Goal: Information Seeking & Learning: Learn about a topic

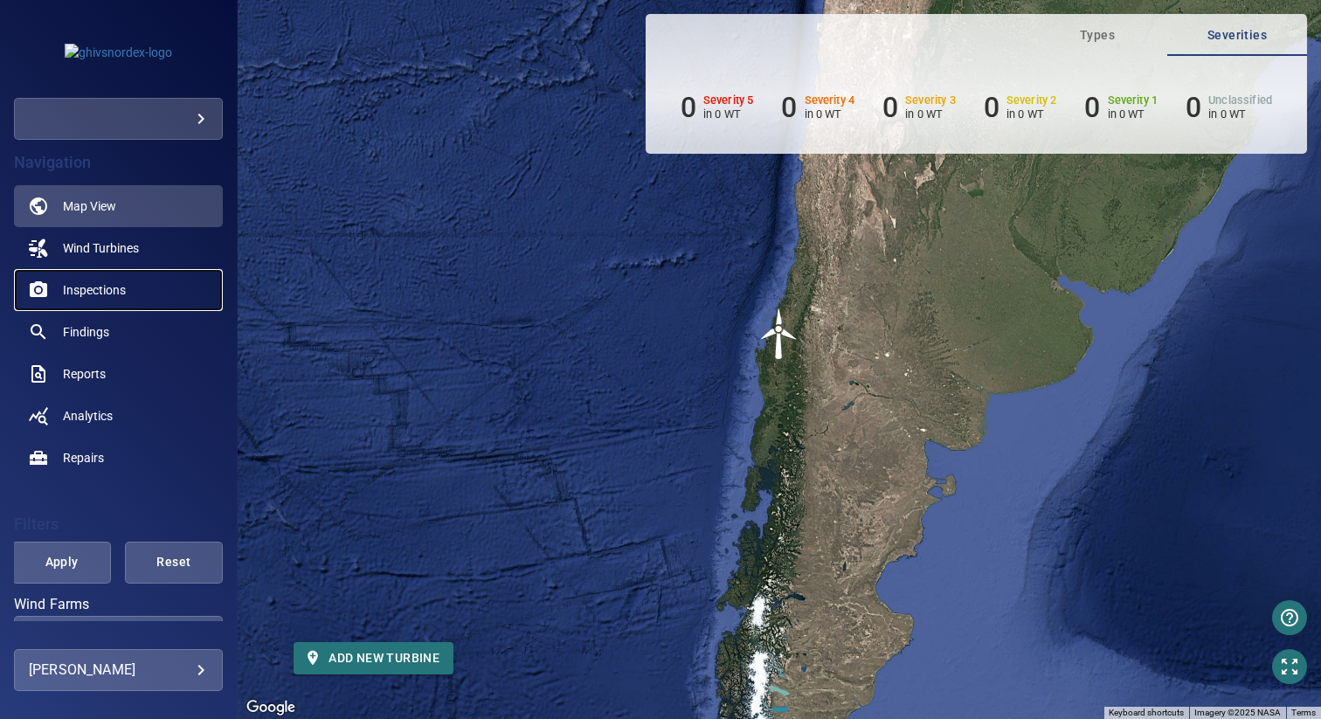
click at [91, 291] on span "Inspections" at bounding box center [94, 289] width 63 height 17
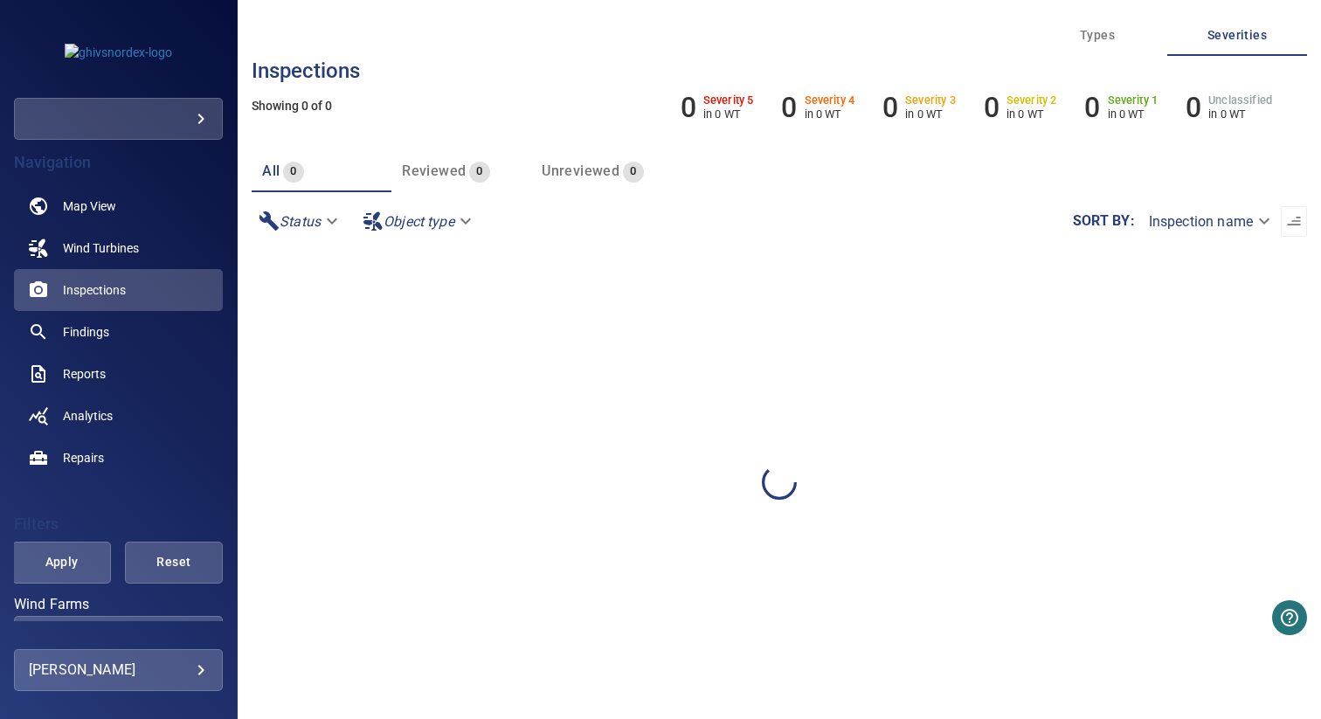
scroll to position [311, 0]
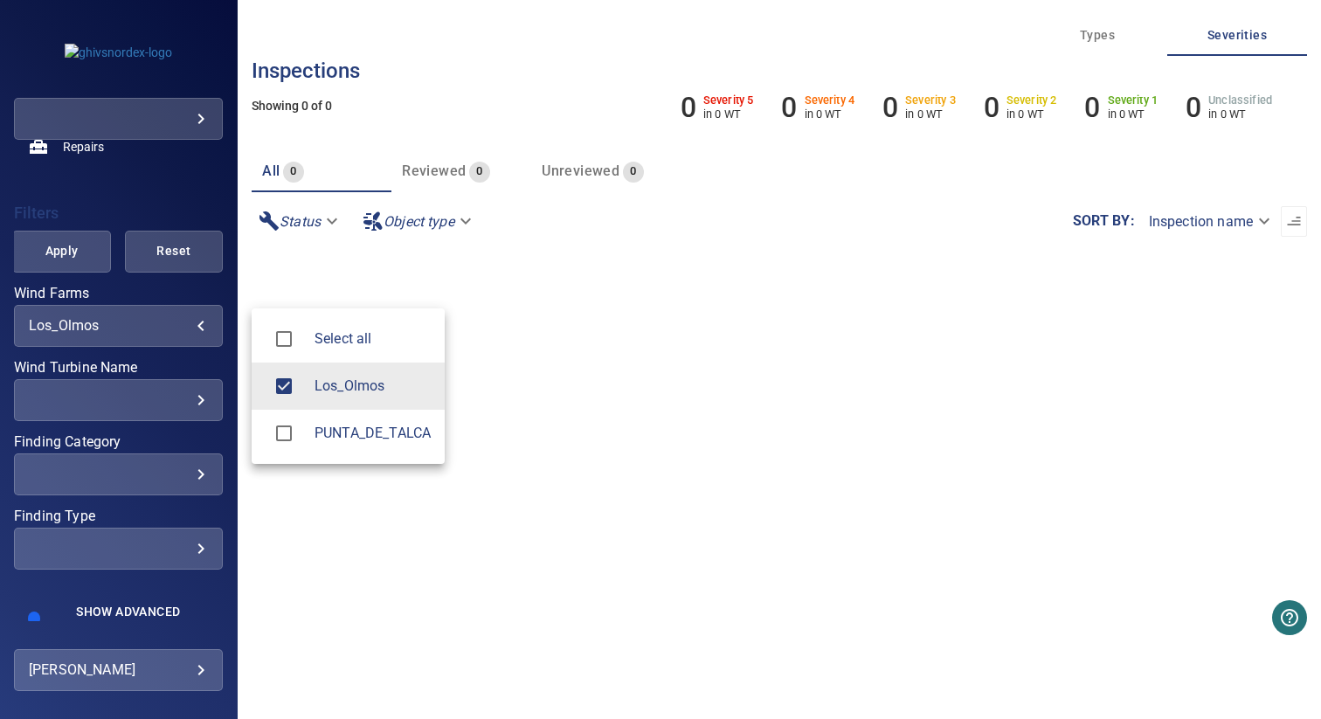
click at [92, 320] on body "**********" at bounding box center [660, 359] width 1321 height 719
click at [328, 434] on span "PUNTA_DE_TALCA" at bounding box center [372, 433] width 116 height 21
type input "**********"
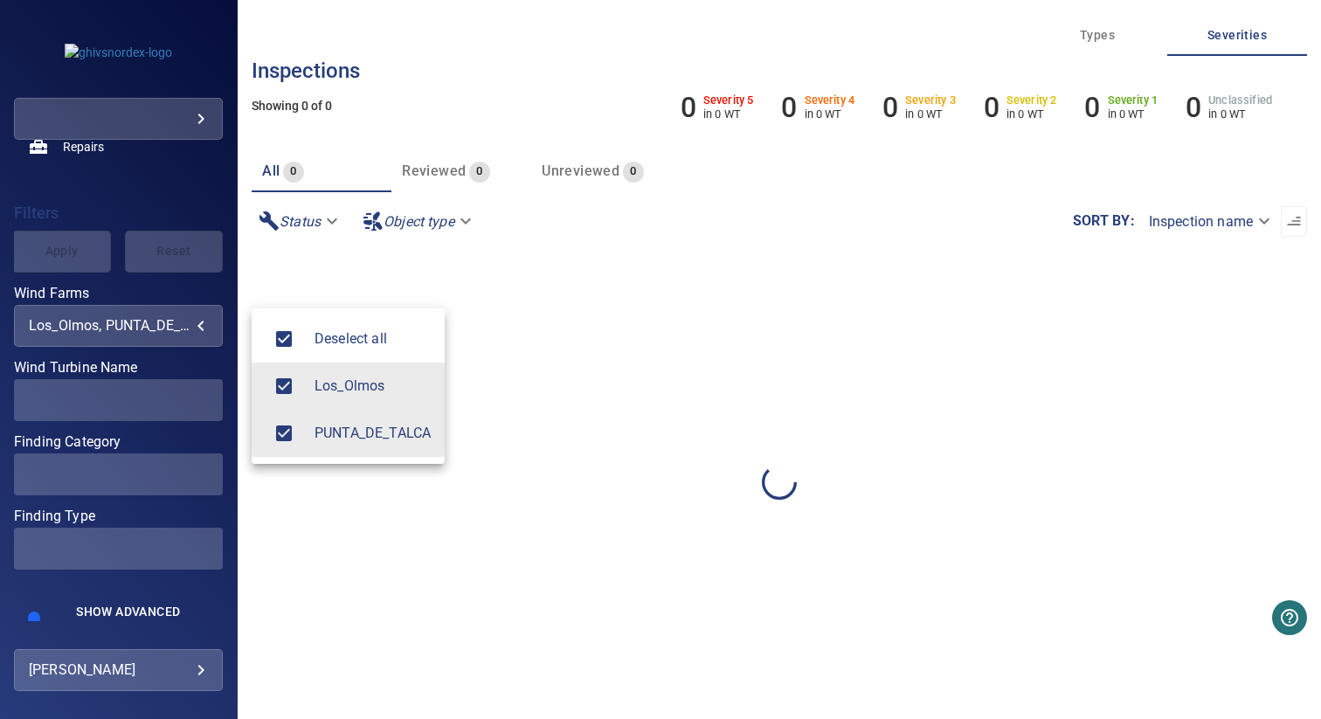
click at [567, 390] on div at bounding box center [660, 359] width 1321 height 719
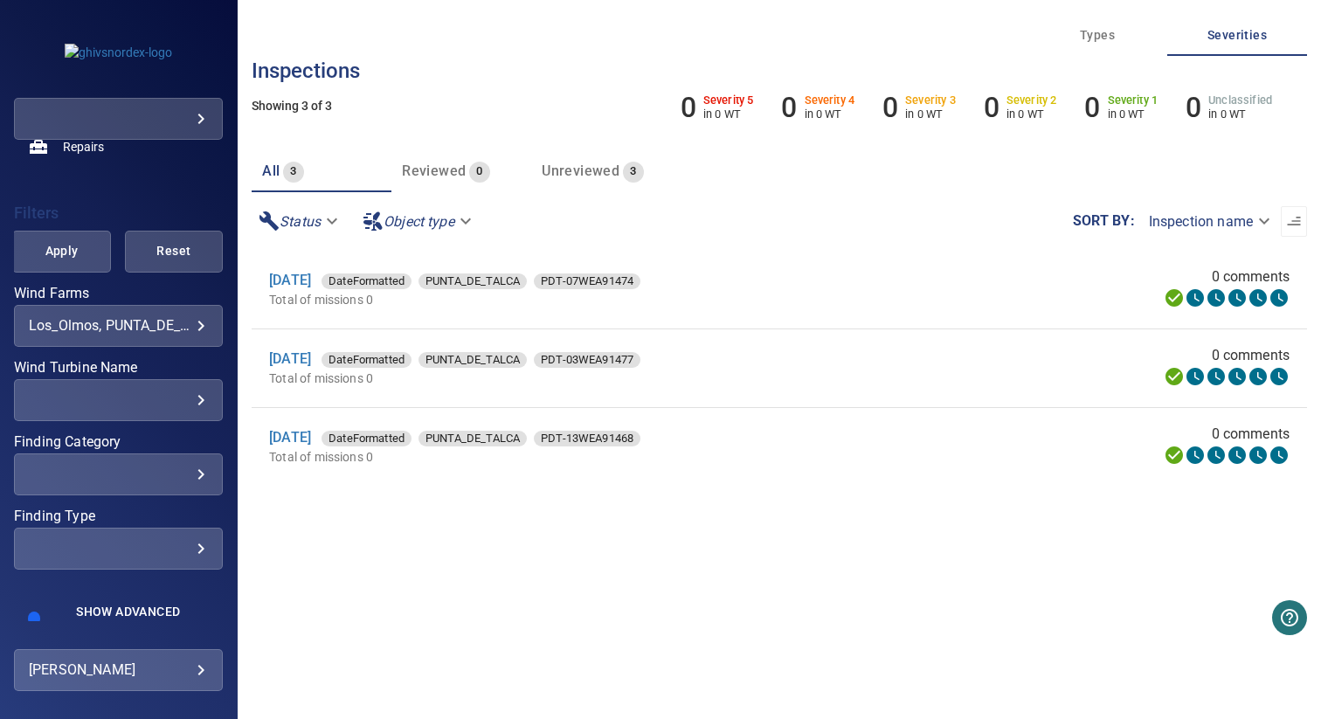
scroll to position [329, 0]
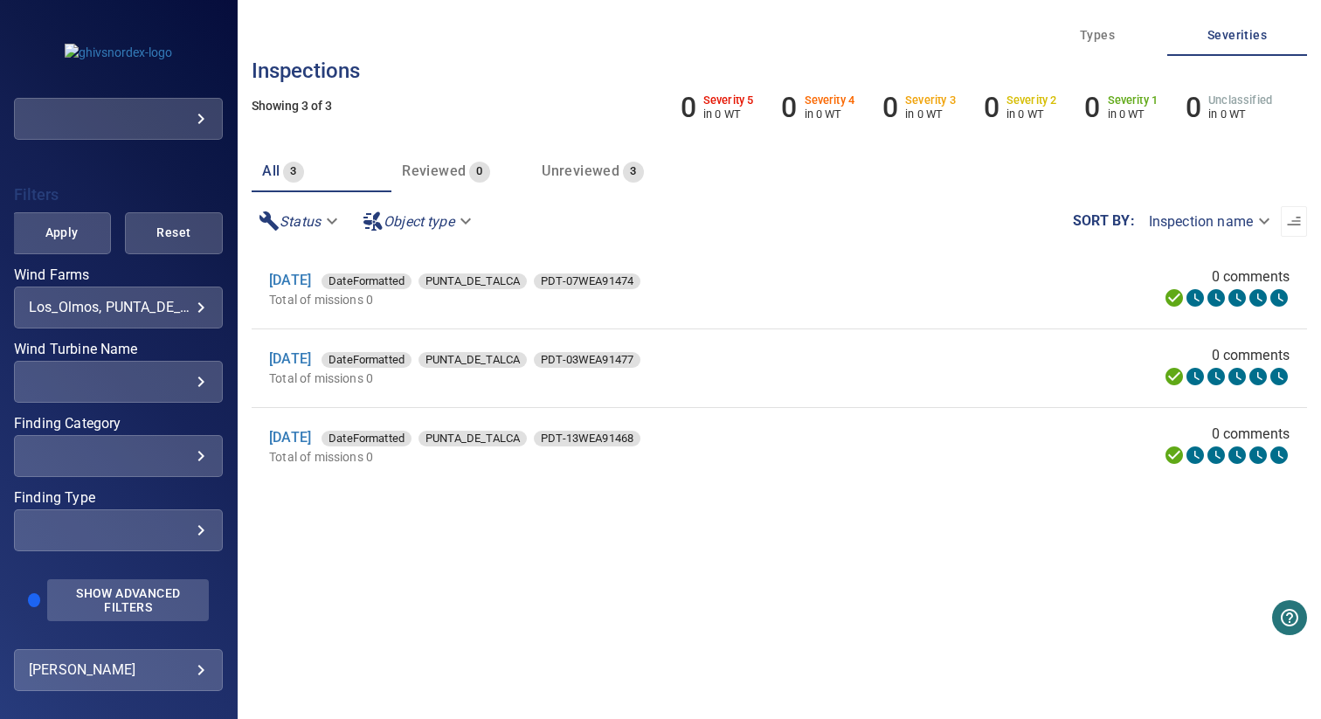
click at [81, 603] on span "Show Advanced Filters" at bounding box center [128, 600] width 141 height 28
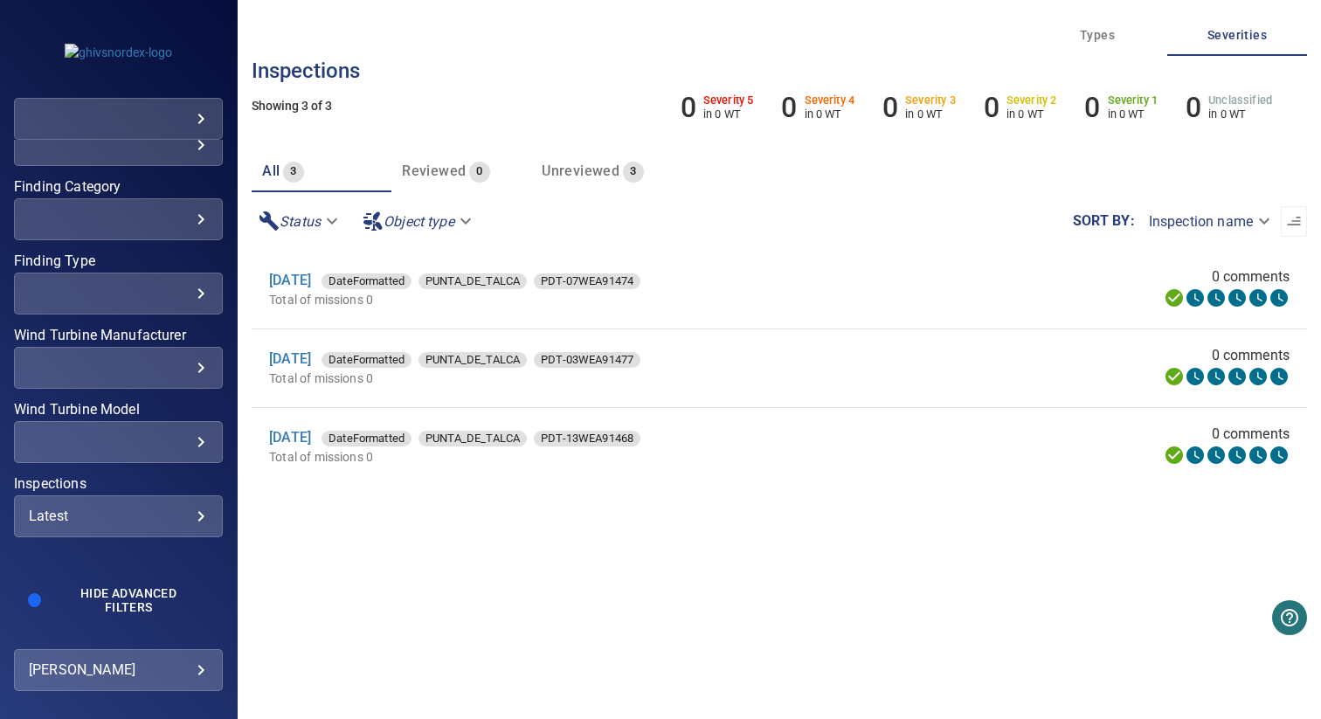
click at [100, 524] on div "Latest ****** ​" at bounding box center [118, 516] width 209 height 42
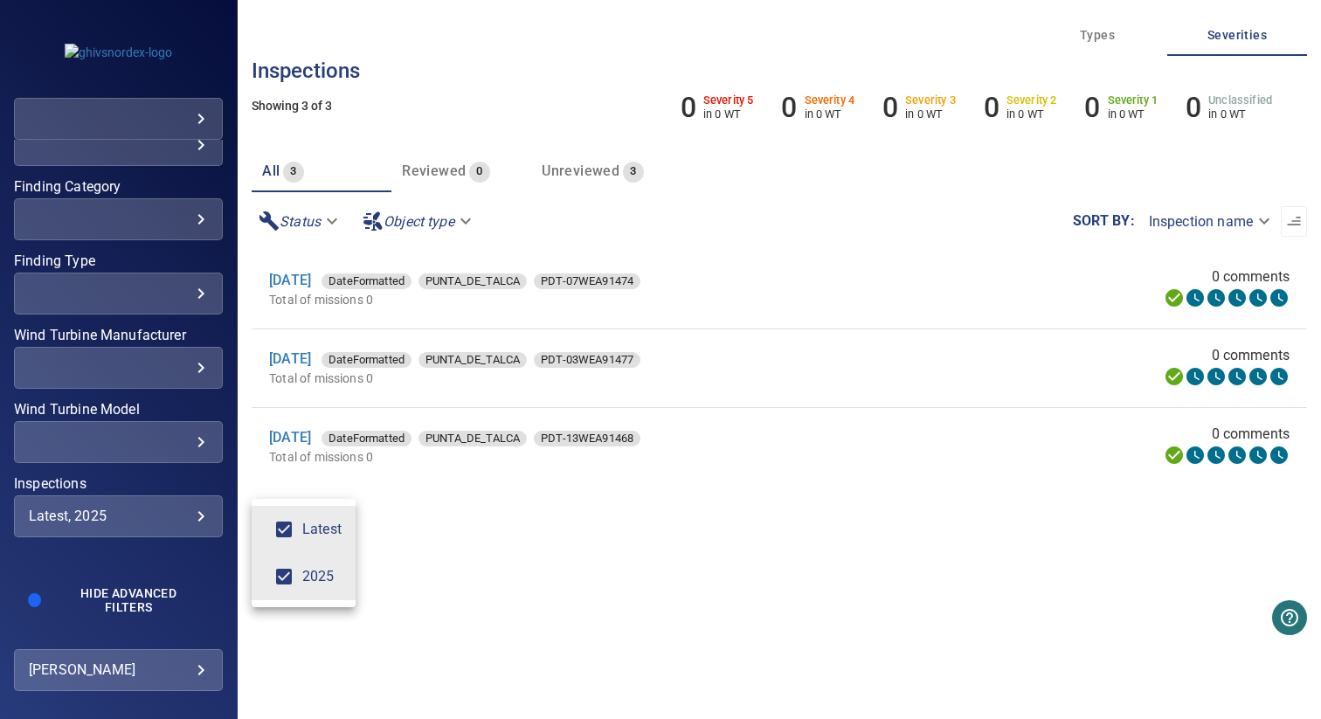
click at [304, 542] on li "Latest" at bounding box center [304, 529] width 104 height 47
type input "****"
click at [458, 554] on div "Inspections" at bounding box center [660, 359] width 1321 height 719
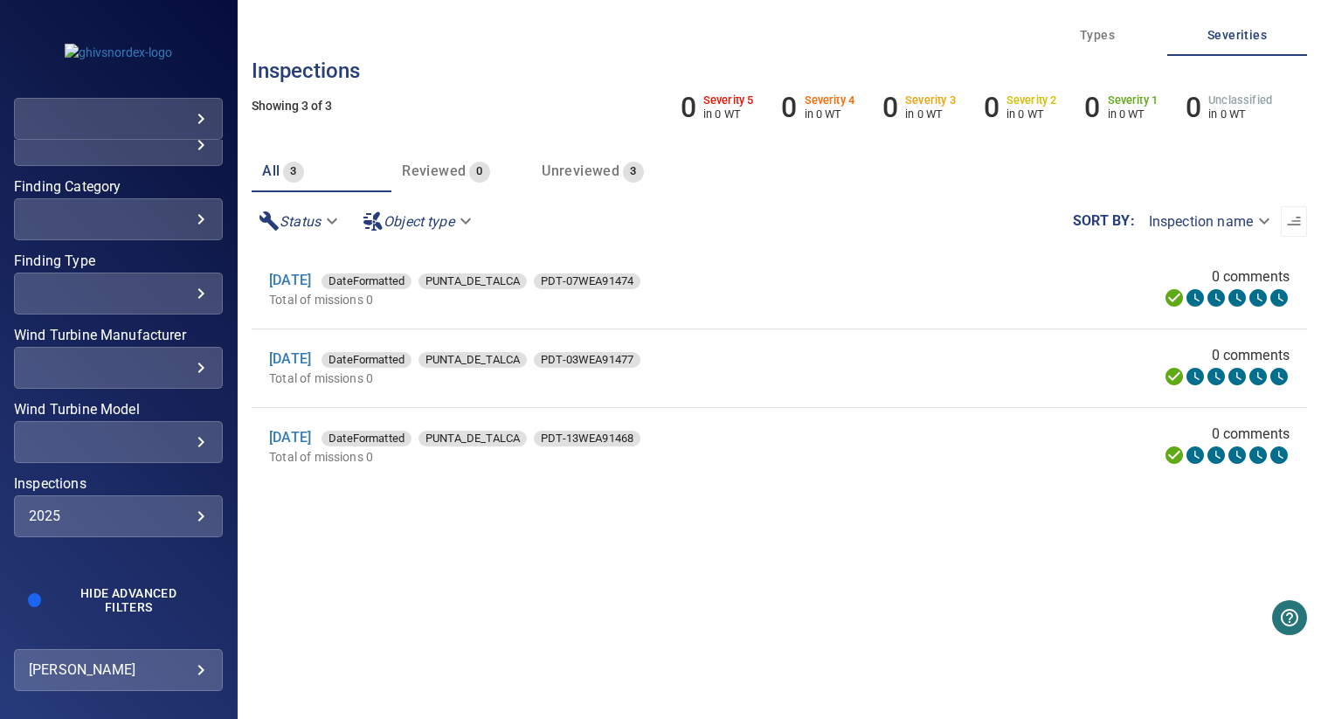
scroll to position [337, 0]
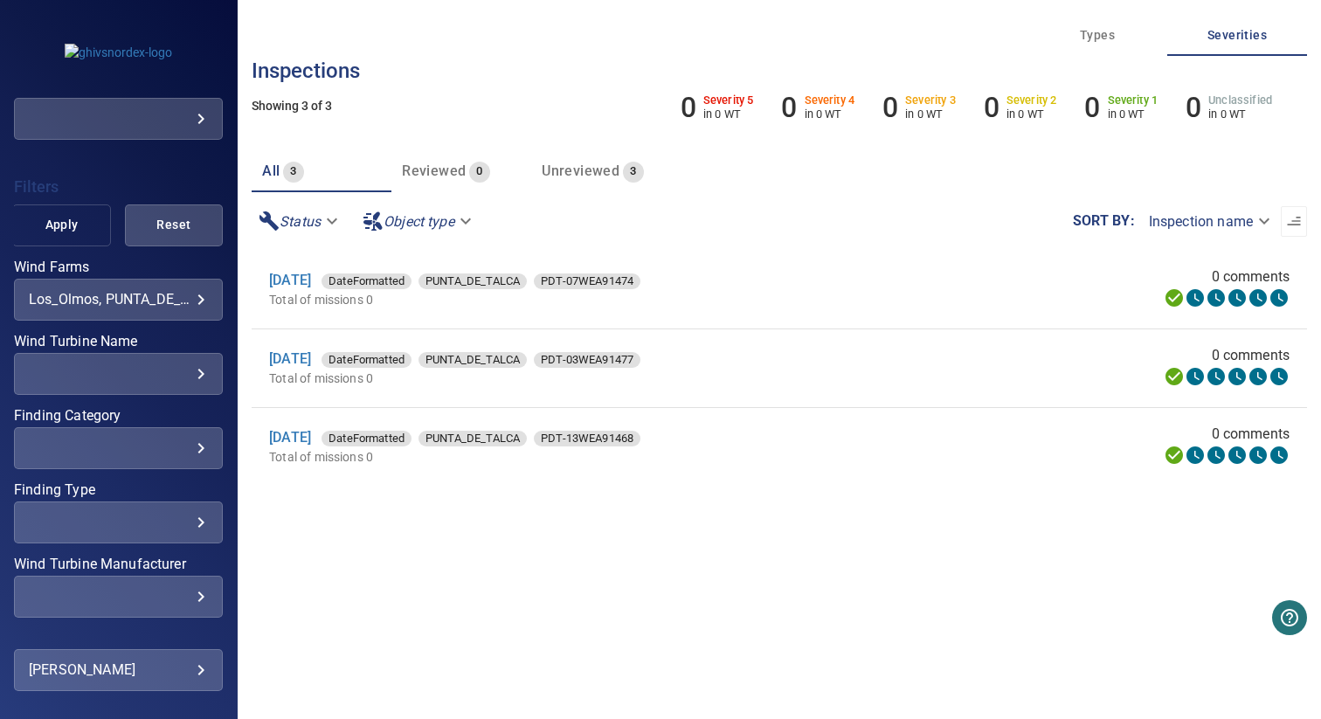
click at [42, 228] on span "Apply" at bounding box center [61, 225] width 54 height 22
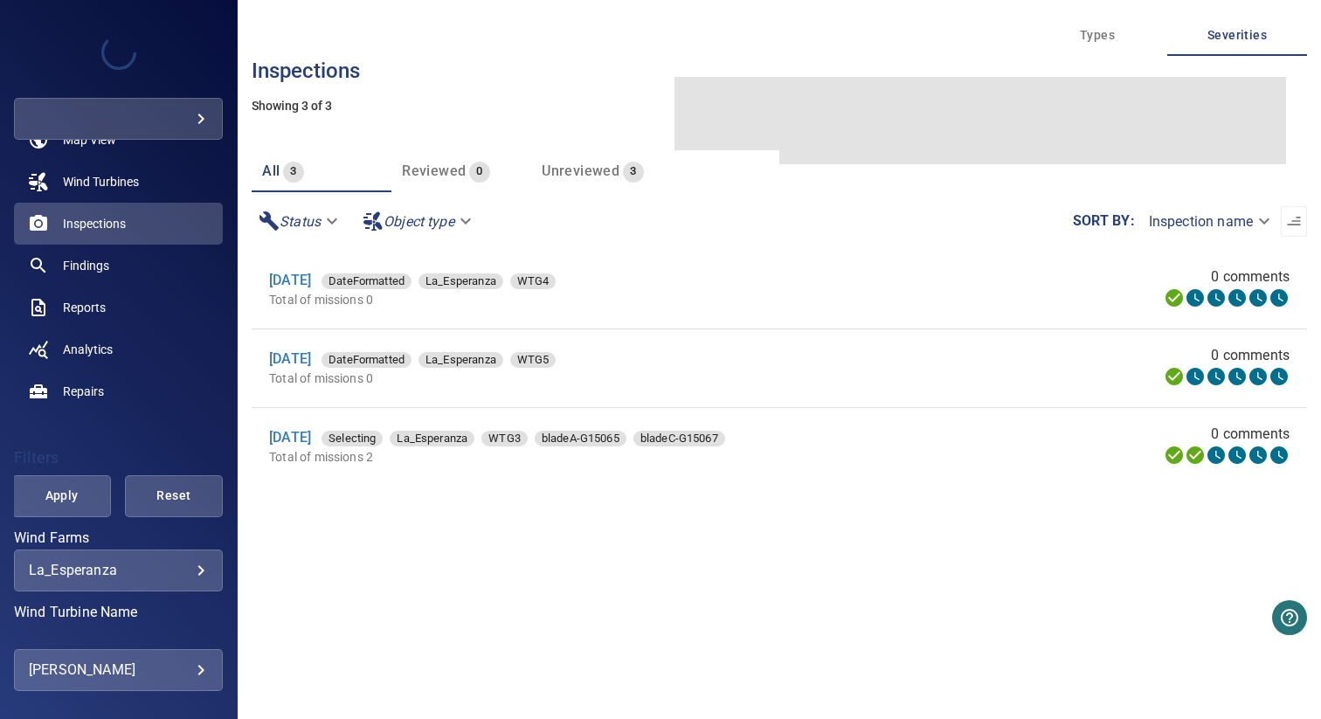
scroll to position [143, 0]
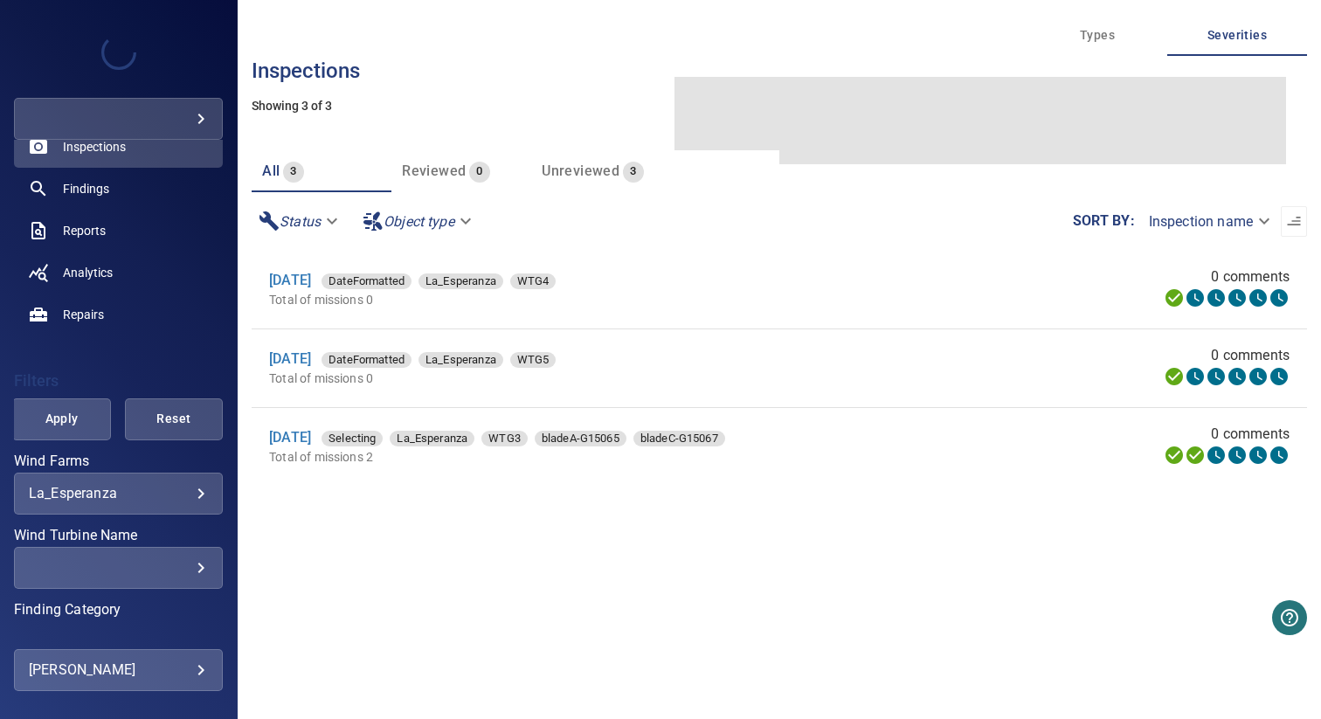
click at [102, 495] on body "**********" at bounding box center [660, 359] width 1321 height 719
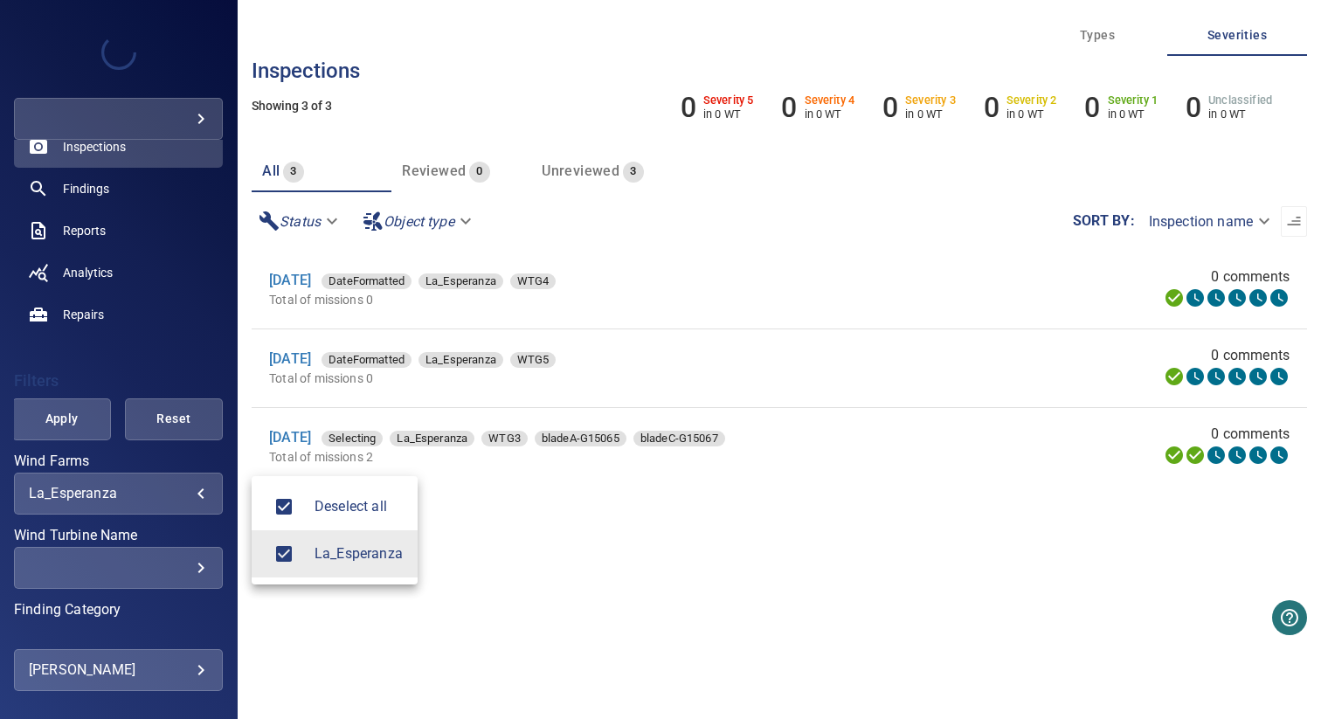
click at [532, 529] on div at bounding box center [660, 359] width 1321 height 719
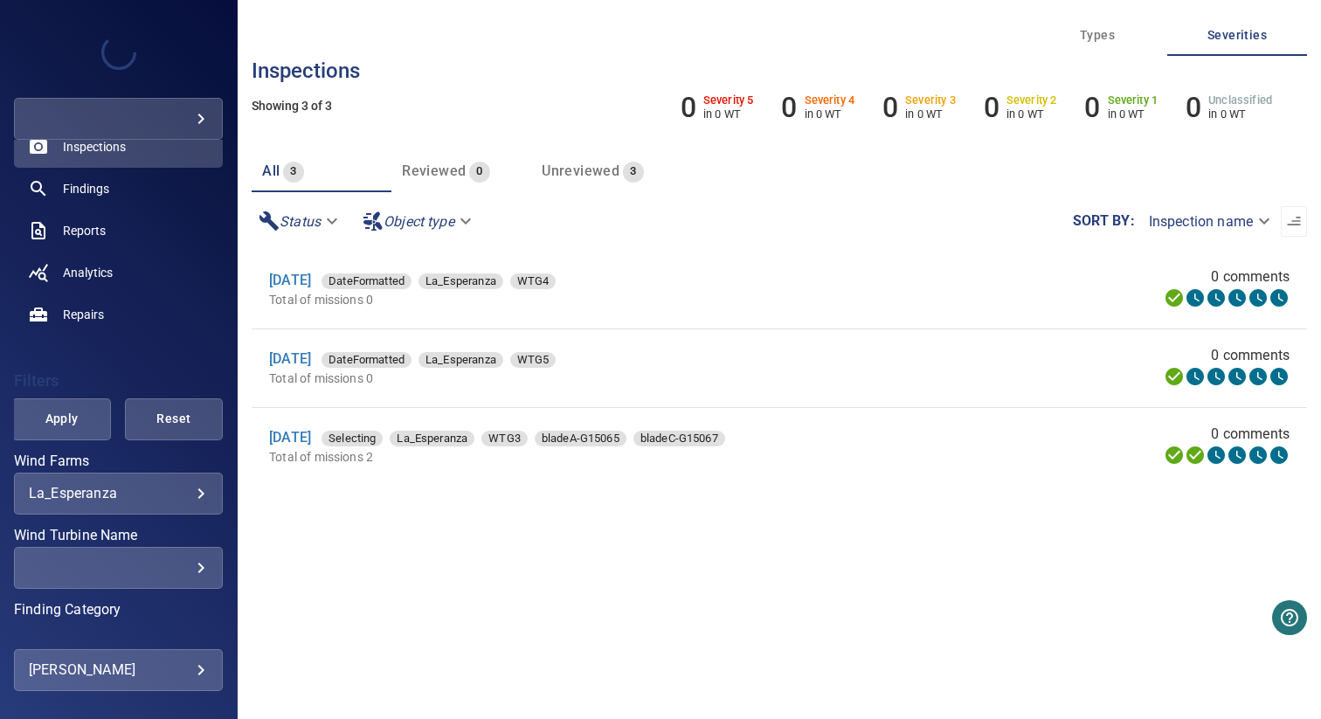
scroll to position [329, 0]
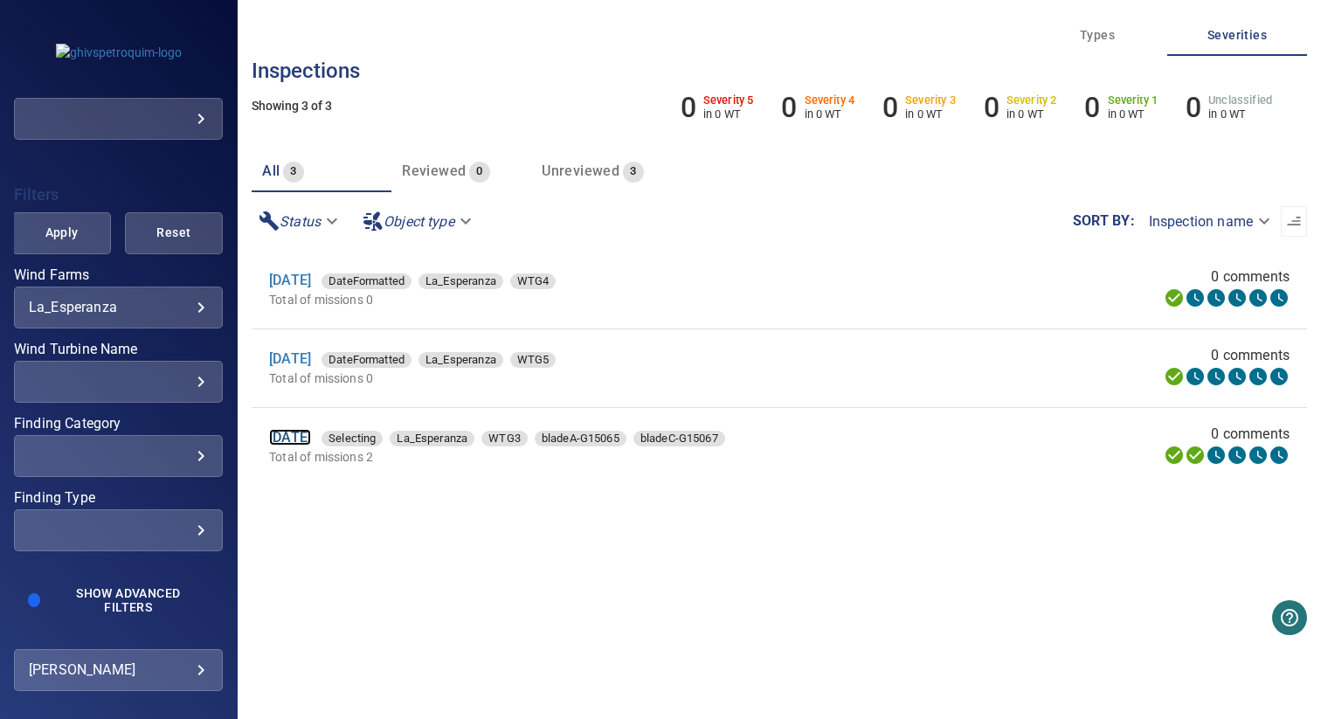
click at [311, 439] on link "19 Aug 2025" at bounding box center [290, 437] width 42 height 17
click at [99, 596] on span "Show Advanced Filters" at bounding box center [128, 600] width 141 height 28
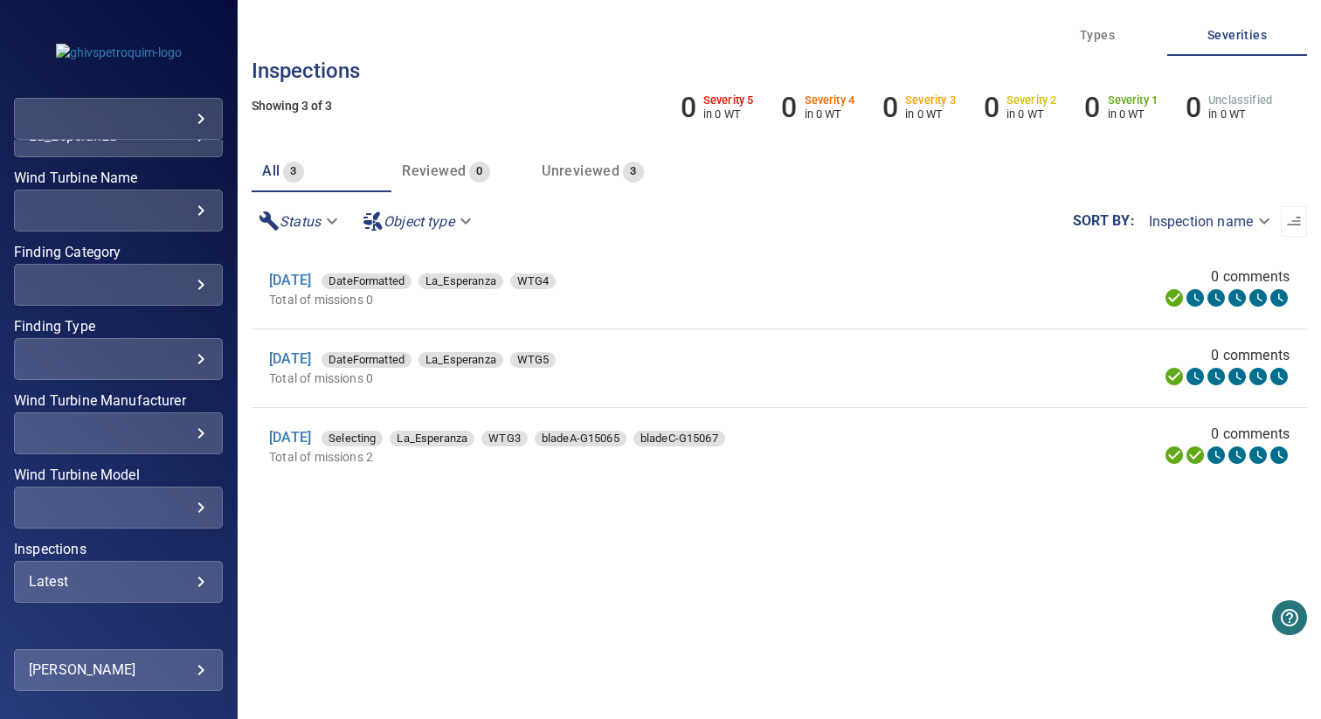
scroll to position [566, 0]
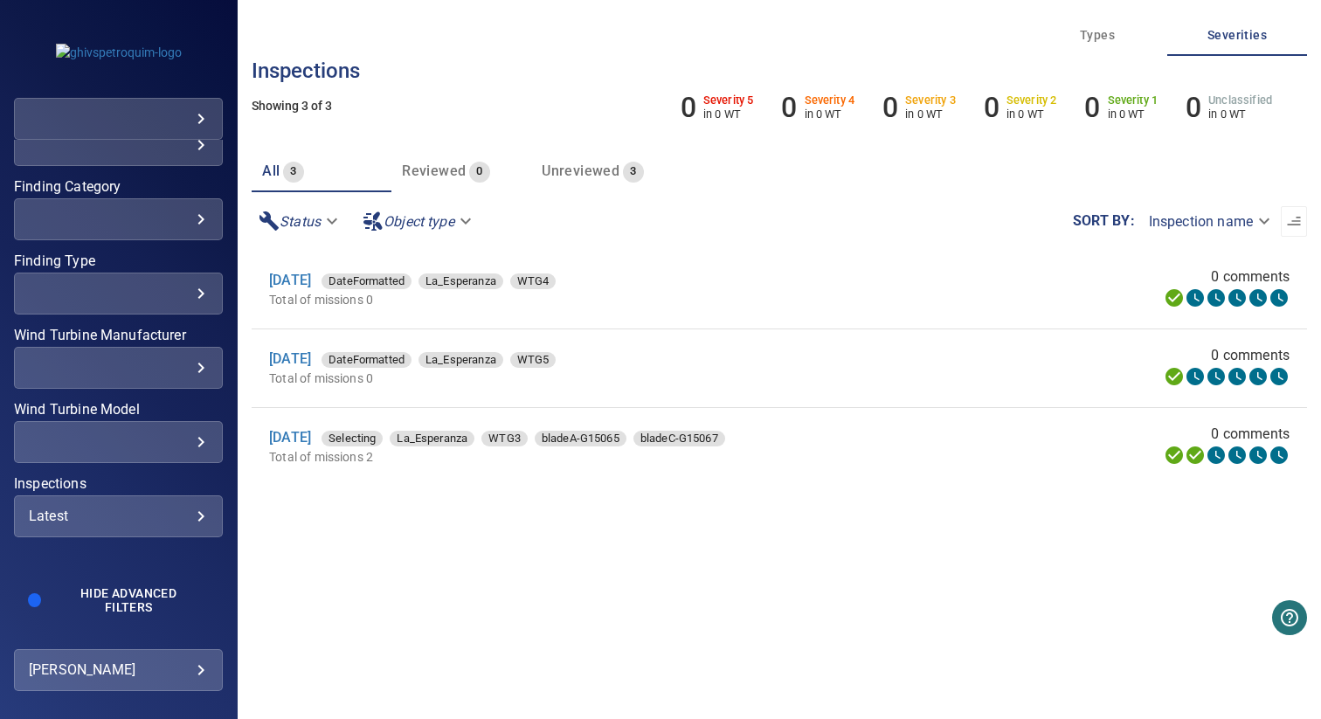
click at [93, 515] on div "Latest" at bounding box center [118, 515] width 179 height 17
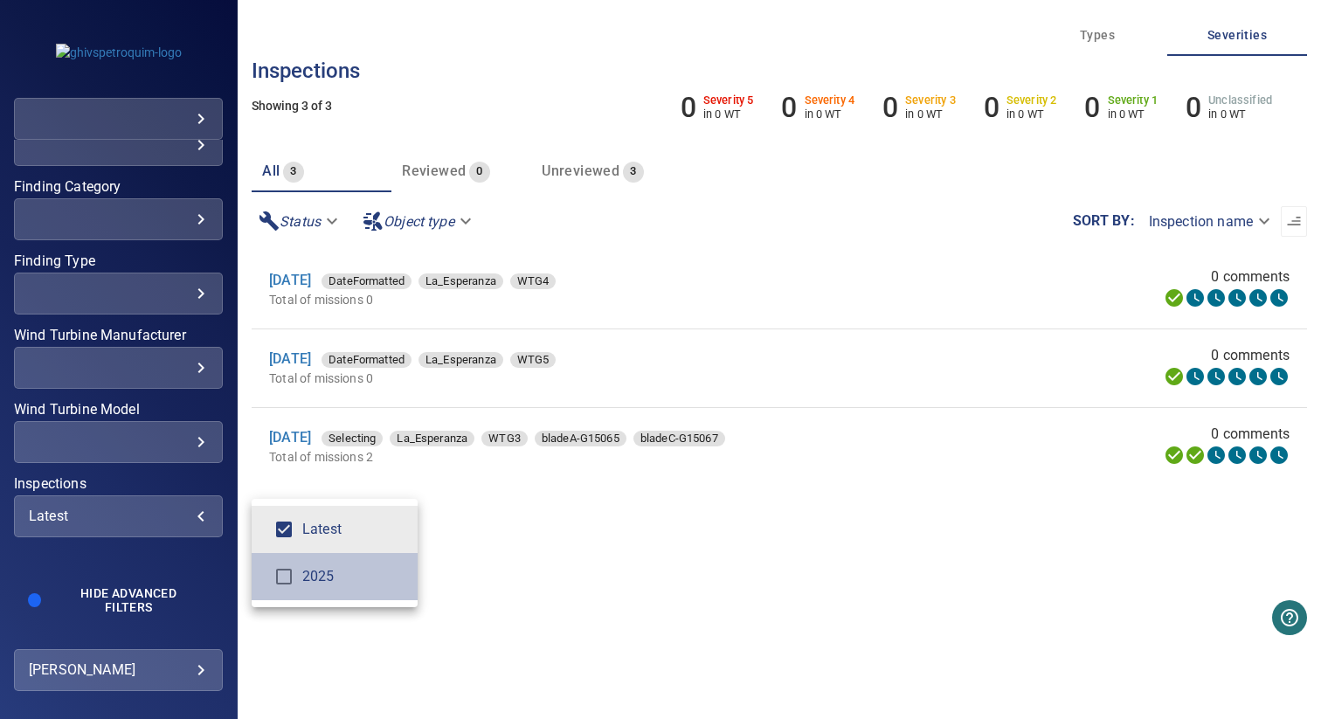
click at [332, 581] on span "2025" at bounding box center [352, 576] width 101 height 21
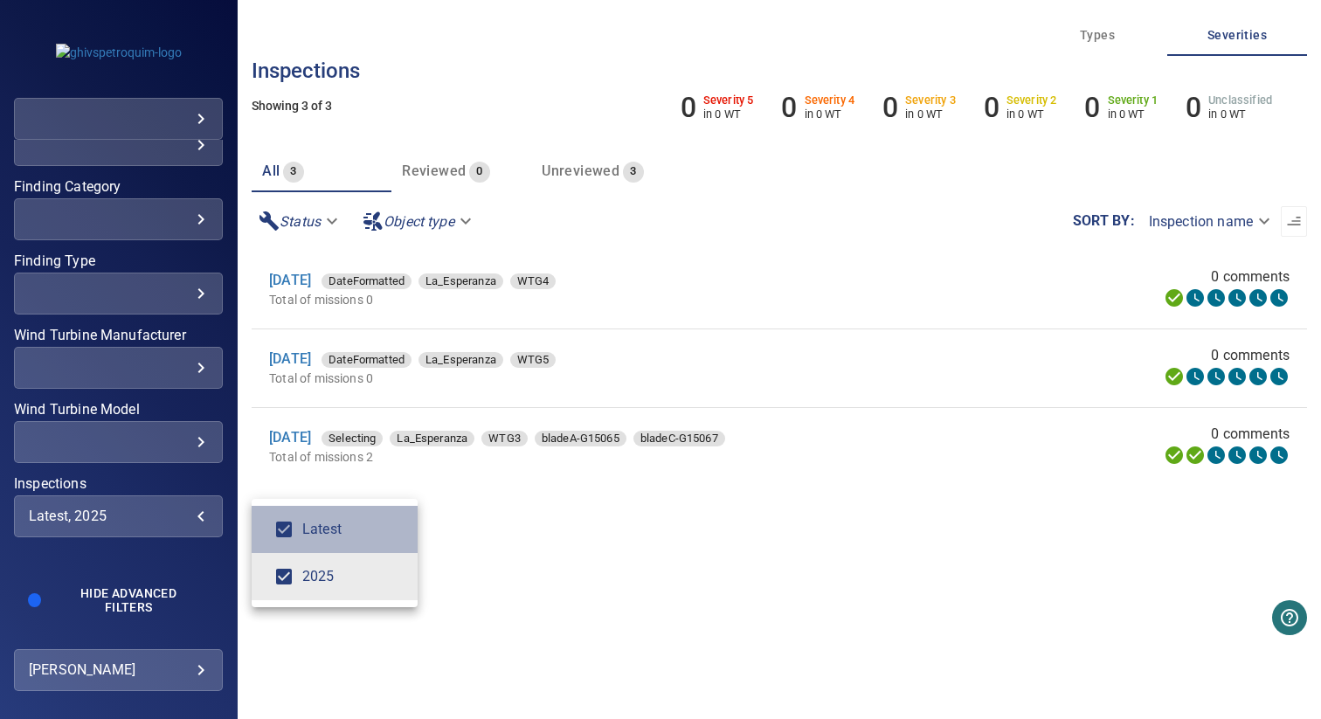
click at [334, 539] on span "Latest" at bounding box center [352, 529] width 101 height 21
type input "****"
click at [508, 539] on div "Inspections" at bounding box center [660, 359] width 1321 height 719
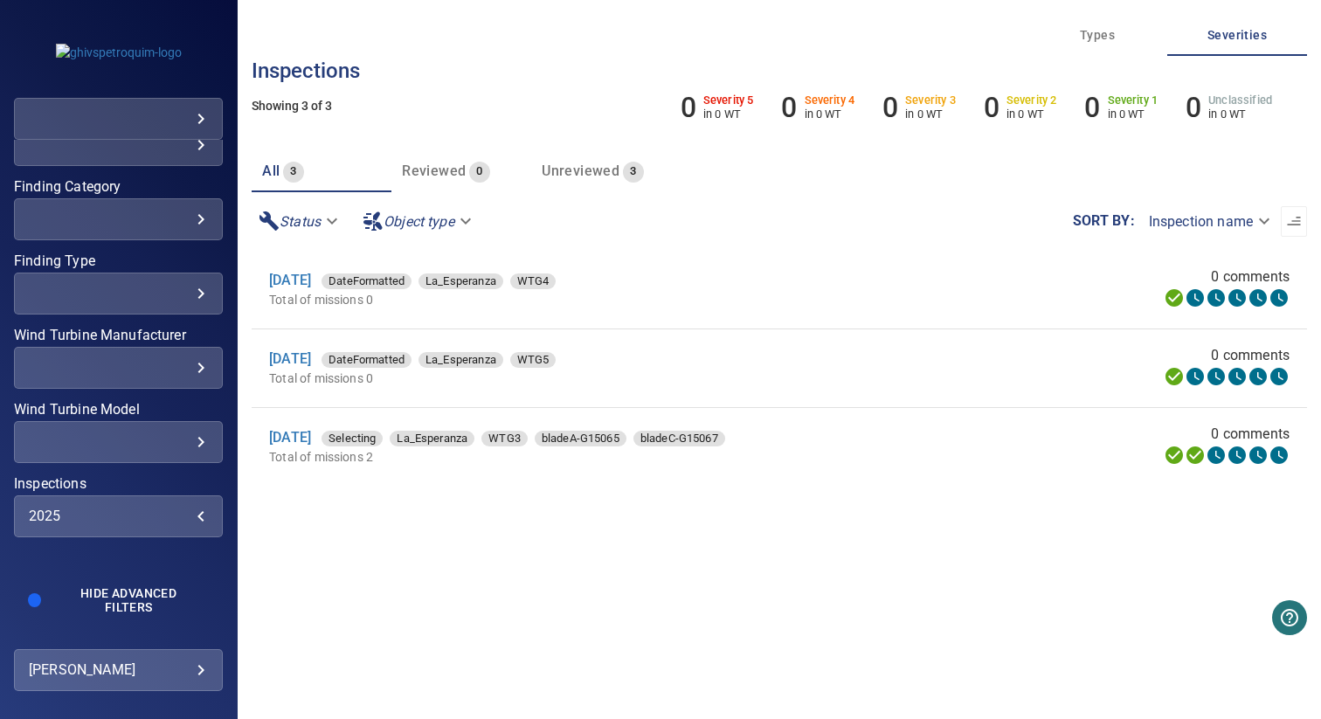
scroll to position [363, 0]
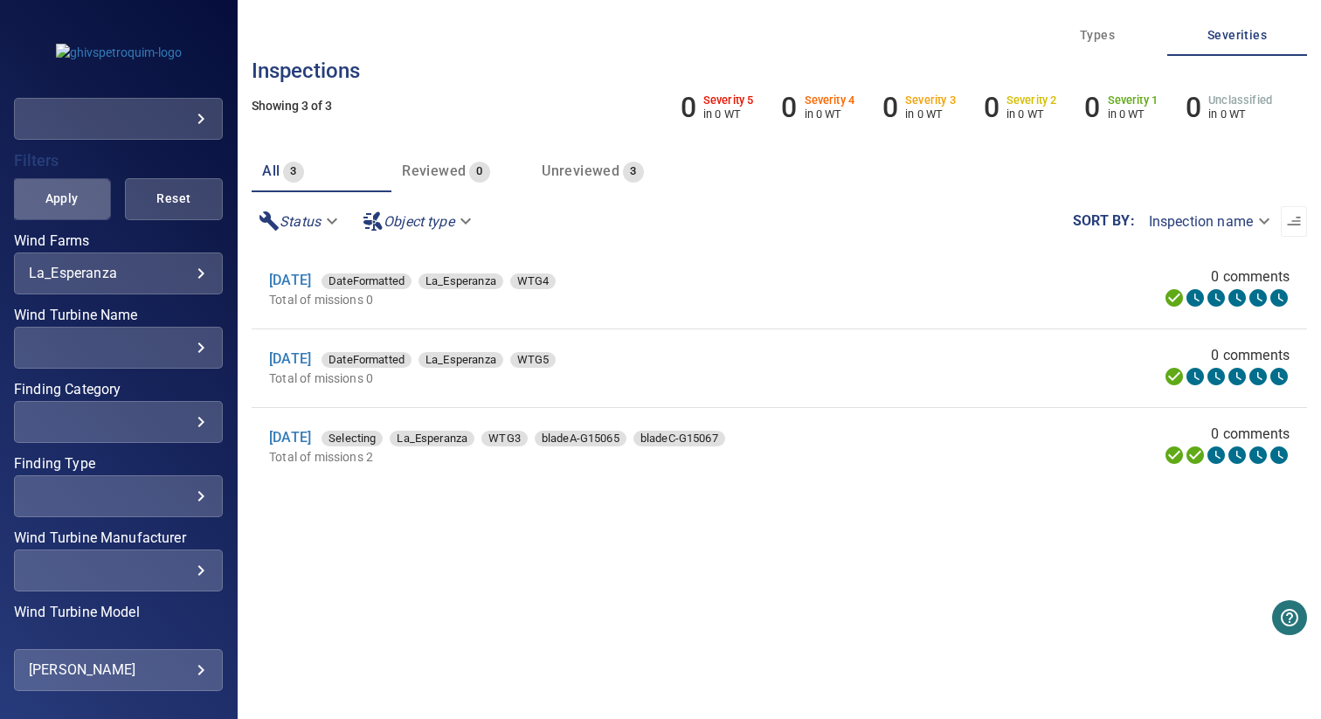
click at [62, 188] on span "Apply" at bounding box center [61, 199] width 54 height 22
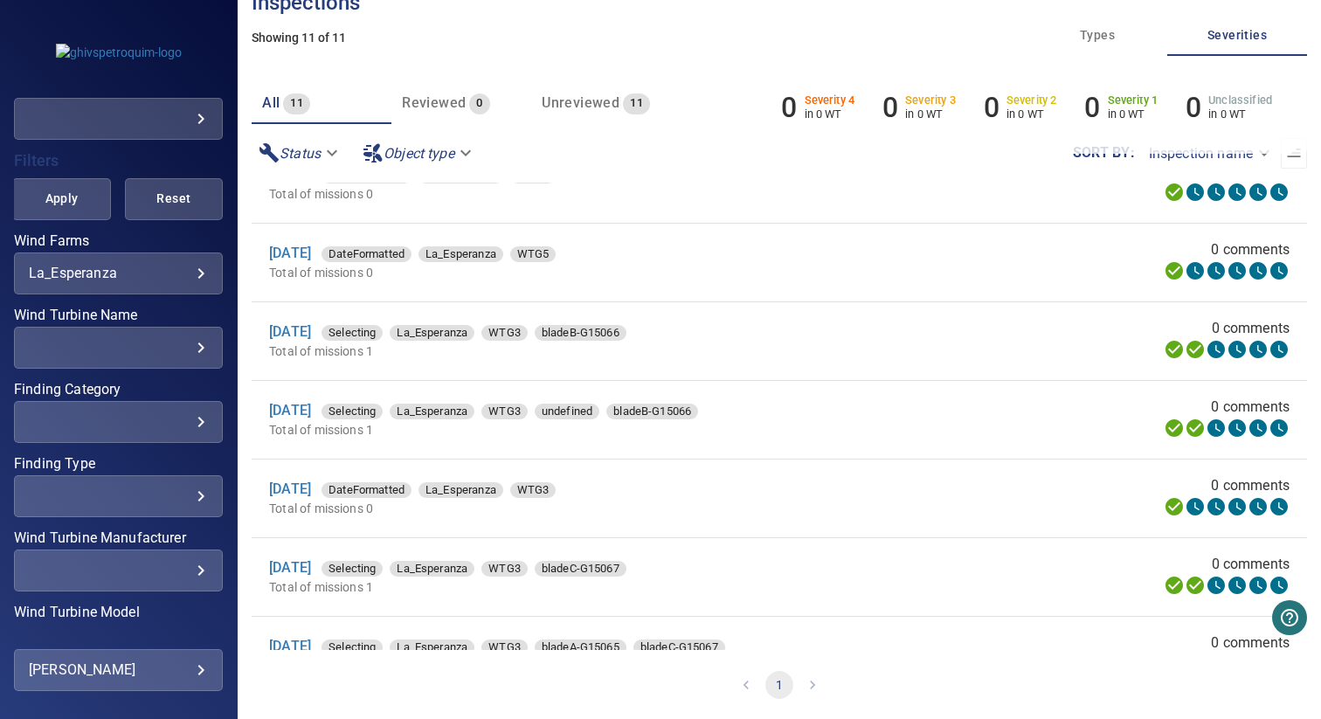
scroll to position [401, 0]
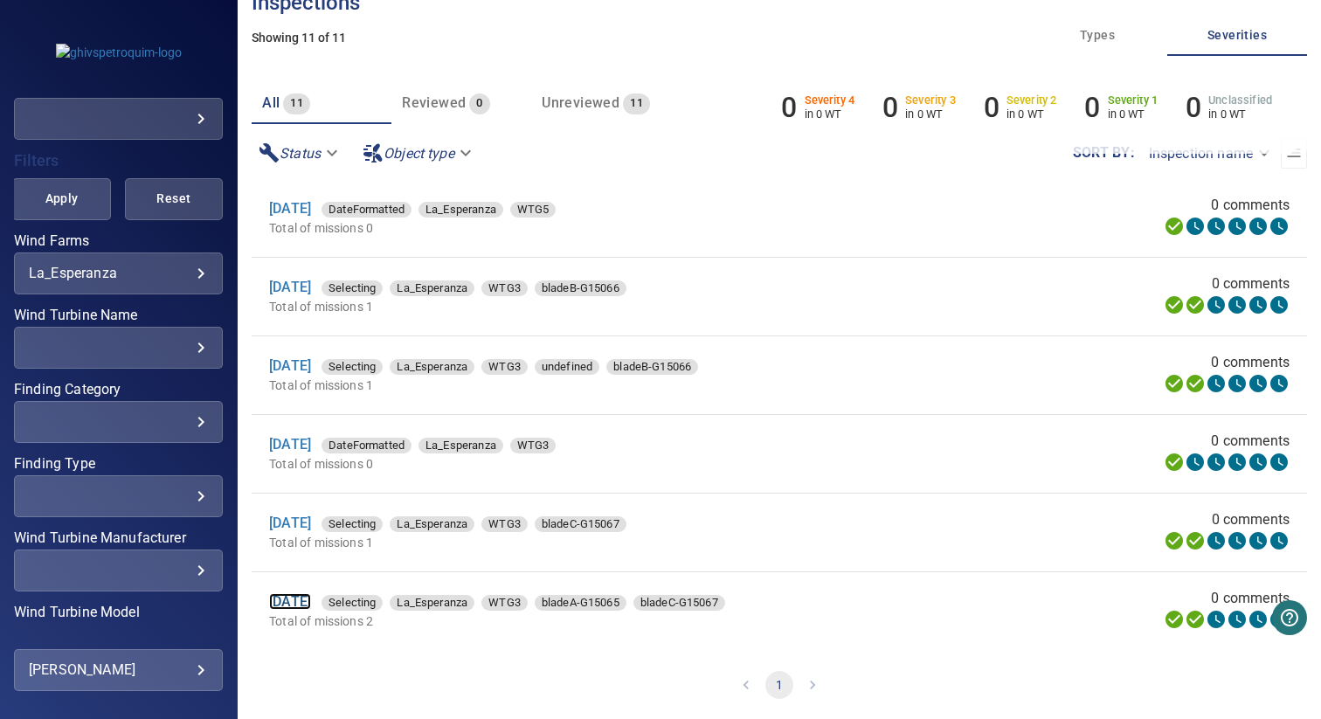
click at [311, 602] on link "19 Aug 2025" at bounding box center [290, 601] width 42 height 17
click at [311, 287] on link "19 Aug 2025" at bounding box center [290, 287] width 42 height 17
click at [295, 362] on link "19 Aug 2025" at bounding box center [290, 365] width 42 height 17
click at [305, 521] on link "19 Aug 2025" at bounding box center [290, 522] width 42 height 17
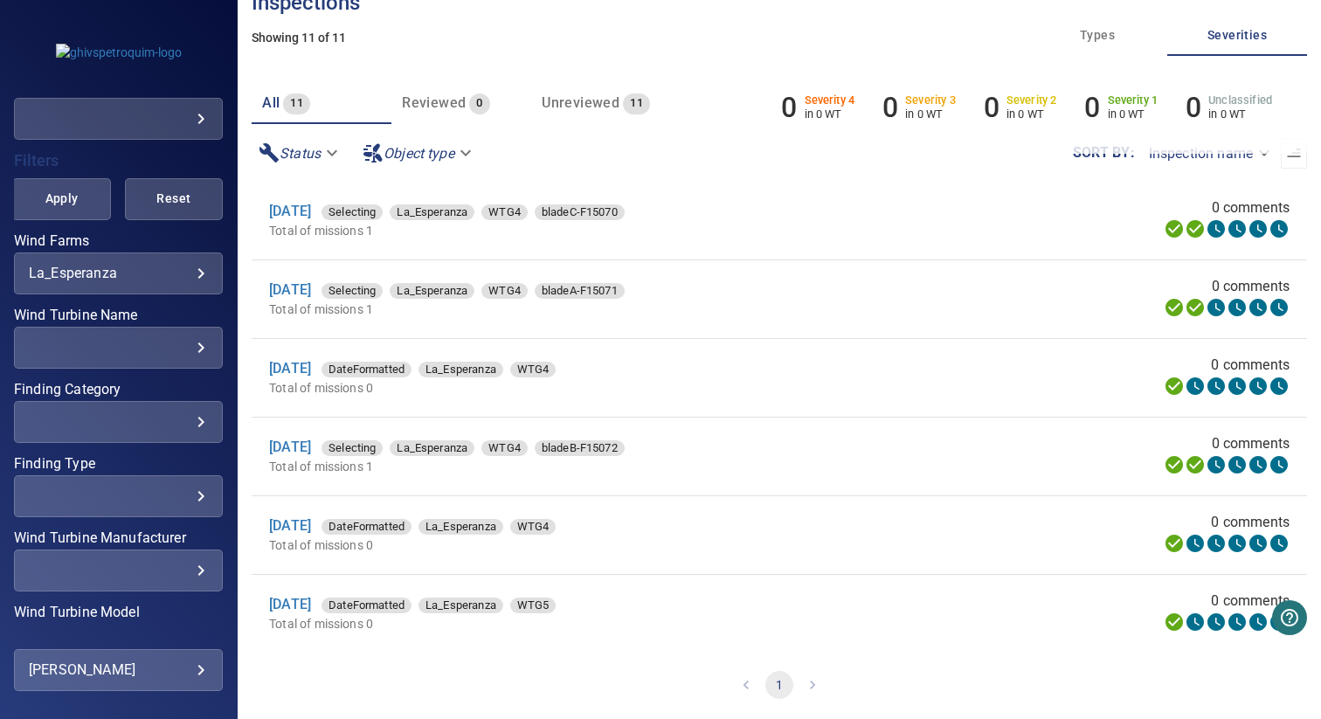
scroll to position [0, 0]
click at [783, 406] on li "20 Aug 2025 DateFormatted La_Esperanza WTG4 Total of missions 0 0 comments" at bounding box center [779, 379] width 1055 height 78
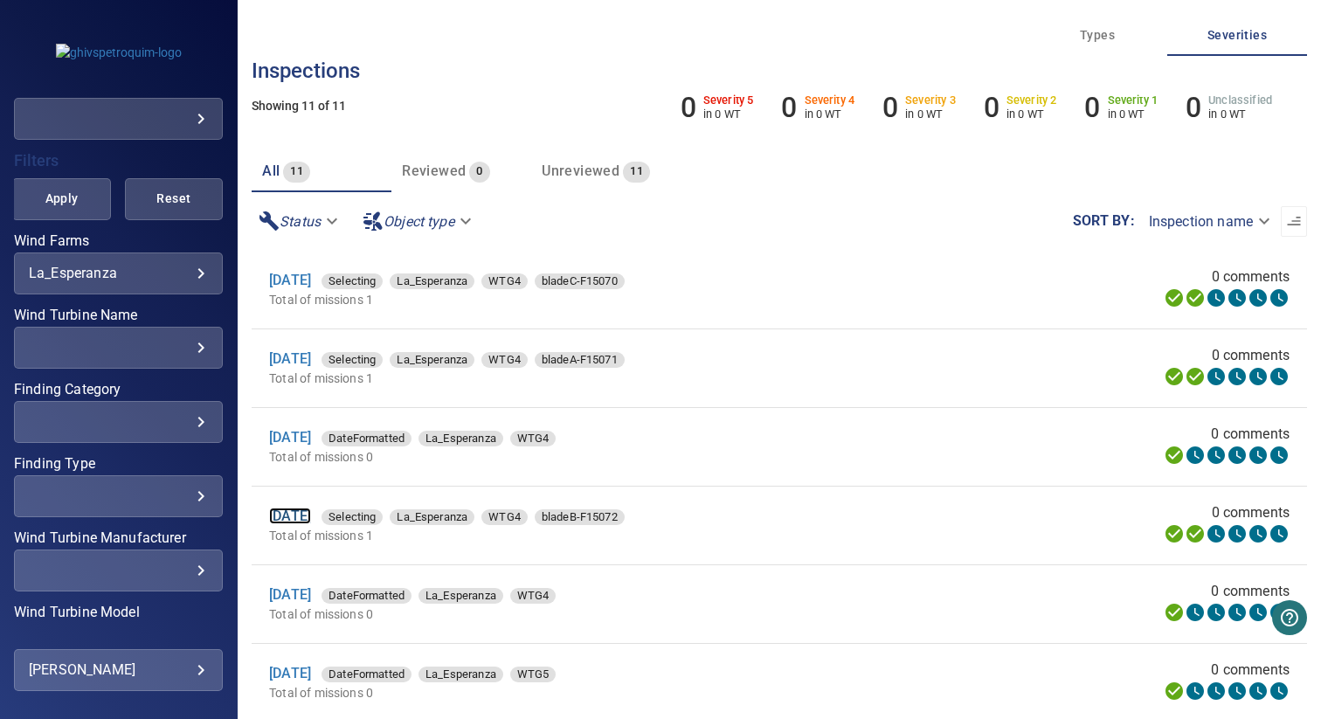
click at [293, 519] on link "20 Aug 2025" at bounding box center [290, 515] width 42 height 17
click at [311, 359] on link "20 Aug 2025" at bounding box center [290, 358] width 42 height 17
click at [305, 284] on link "20 Aug 2025" at bounding box center [290, 280] width 42 height 17
click at [794, 369] on div "20 Aug 2025 Selecting La_Esperanza WTG4 bladeA-F15071" at bounding box center [582, 358] width 626 height 21
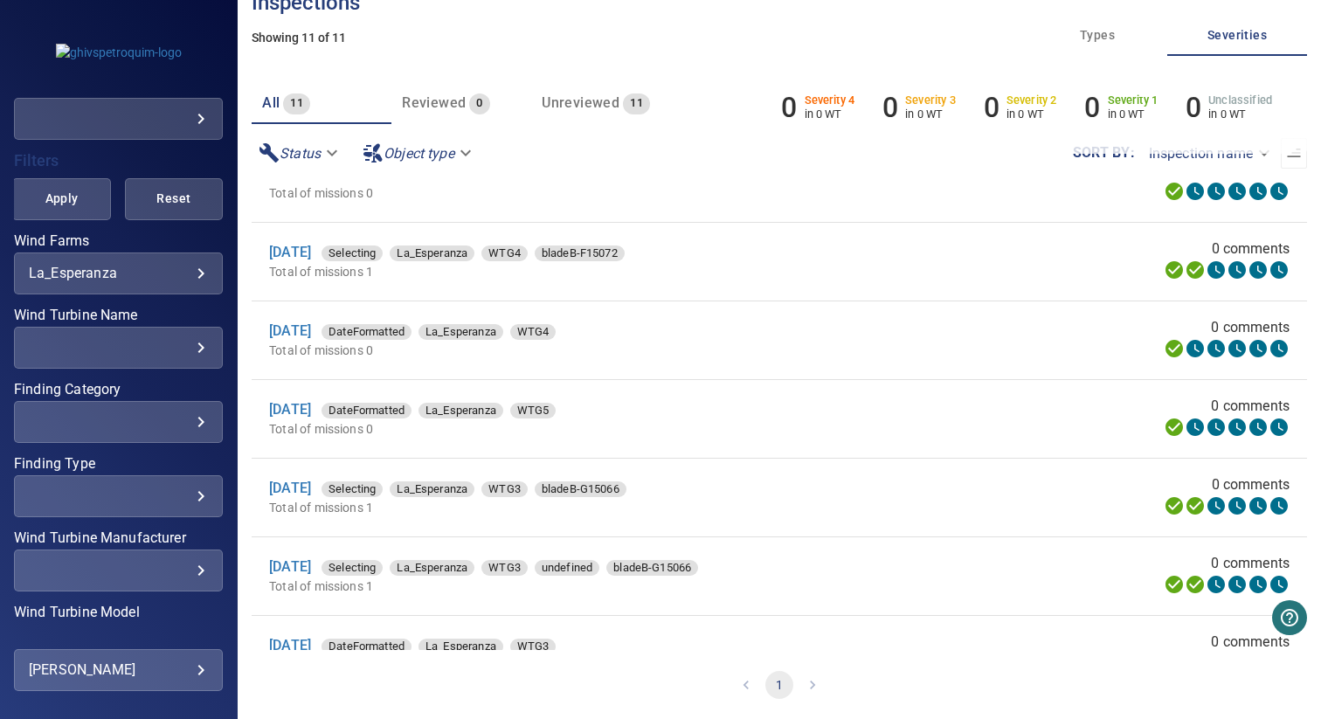
scroll to position [121, 0]
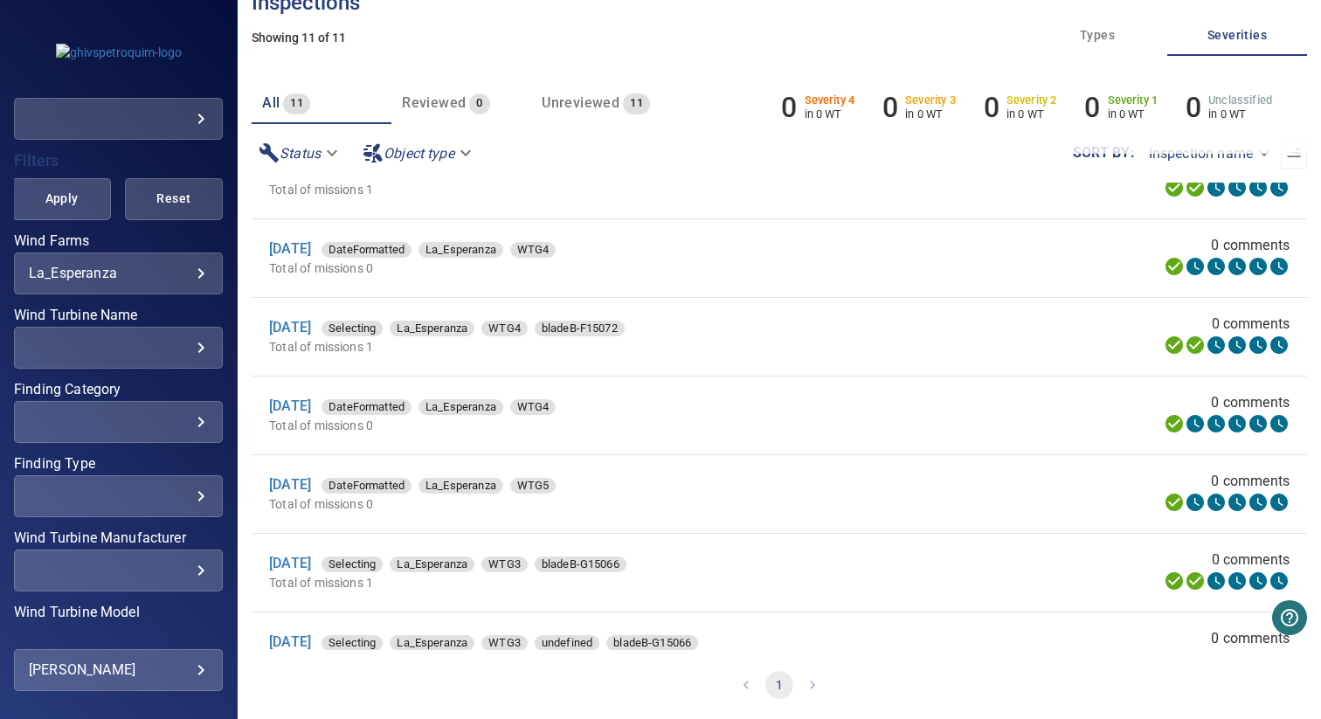
click at [181, 269] on body "**********" at bounding box center [660, 359] width 1321 height 719
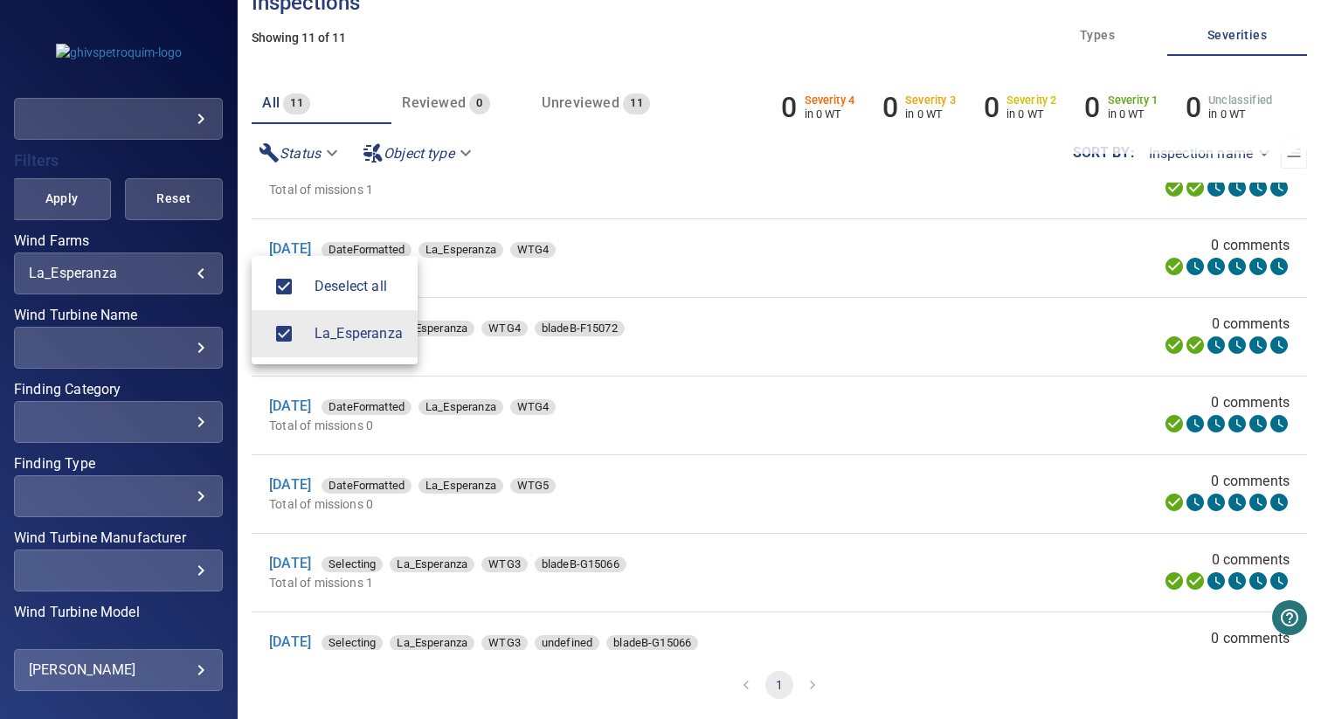
click at [885, 328] on div at bounding box center [660, 359] width 1321 height 719
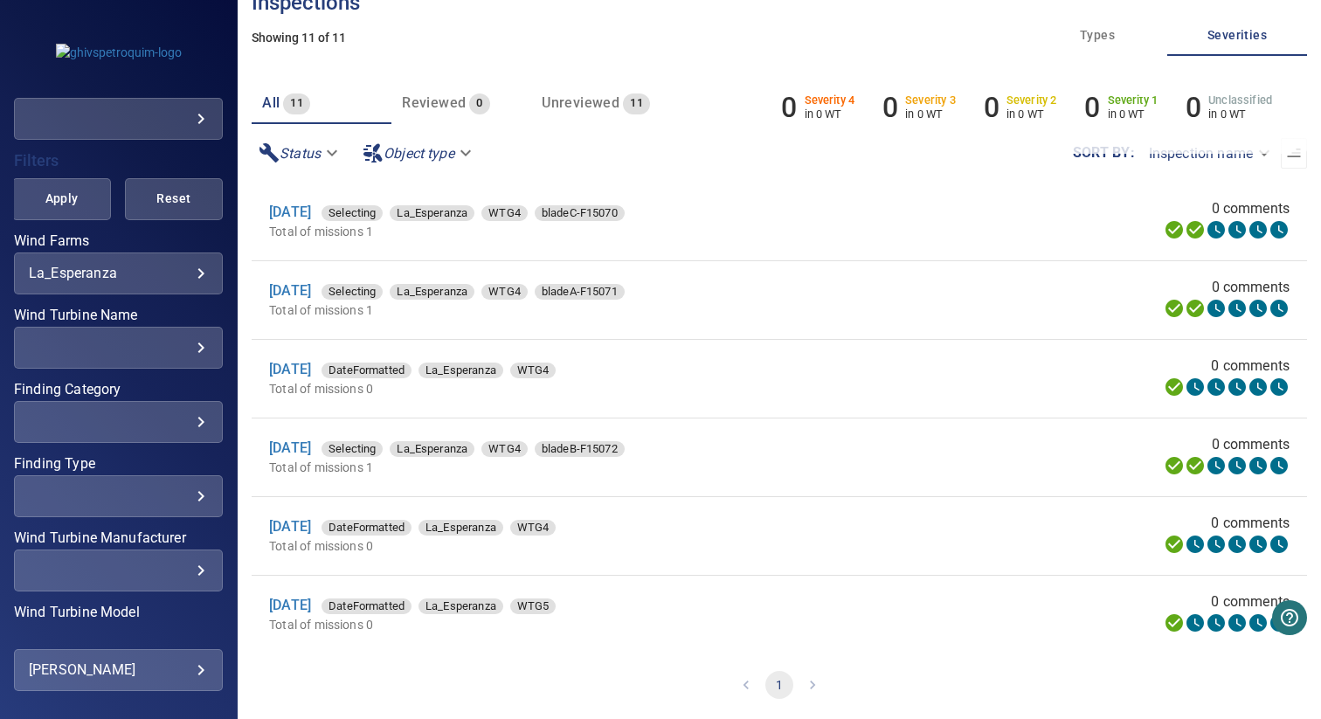
scroll to position [0, 0]
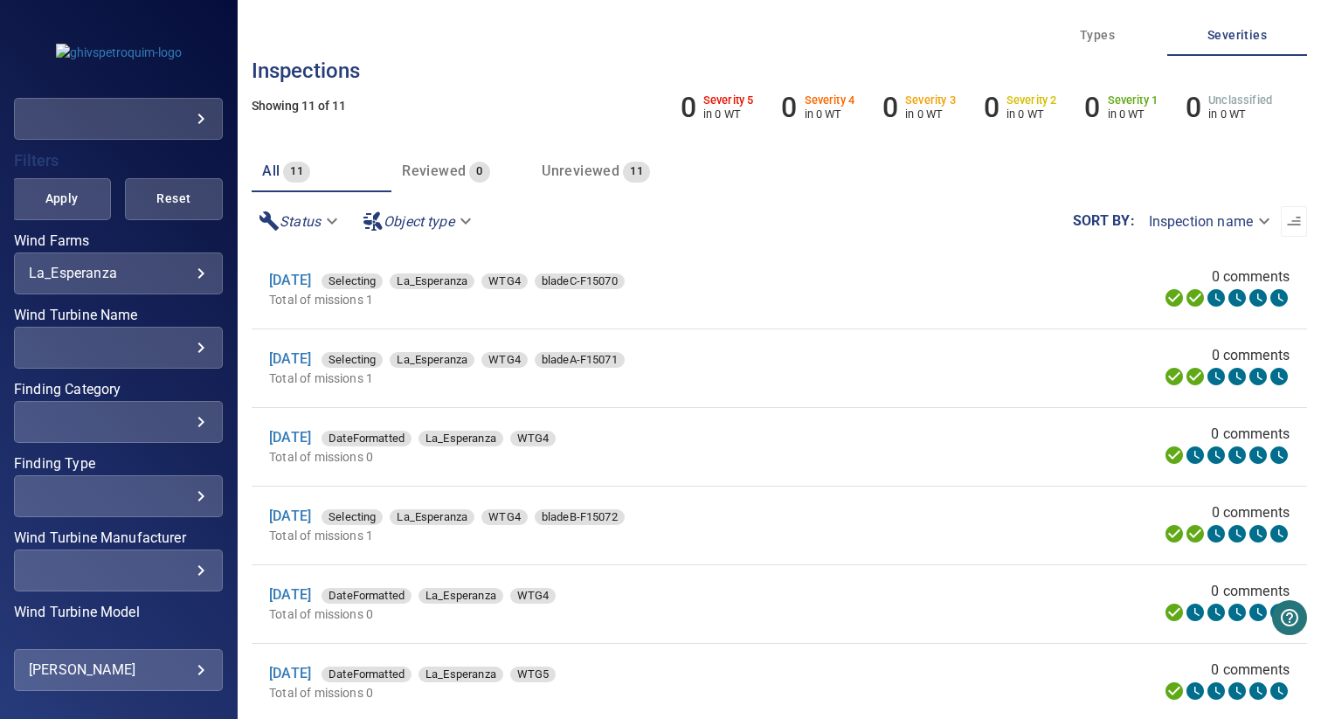
click at [706, 452] on p "Total of missions 0" at bounding box center [565, 456] width 592 height 17
click at [311, 514] on link "20 Aug 2025" at bounding box center [290, 515] width 42 height 17
click at [311, 357] on link "20 Aug 2025" at bounding box center [290, 358] width 42 height 17
click at [311, 277] on link "20 Aug 2025" at bounding box center [290, 280] width 42 height 17
click at [727, 429] on div "20 Aug 2025 DateFormatted La_Esperanza WTG4" at bounding box center [565, 437] width 592 height 21
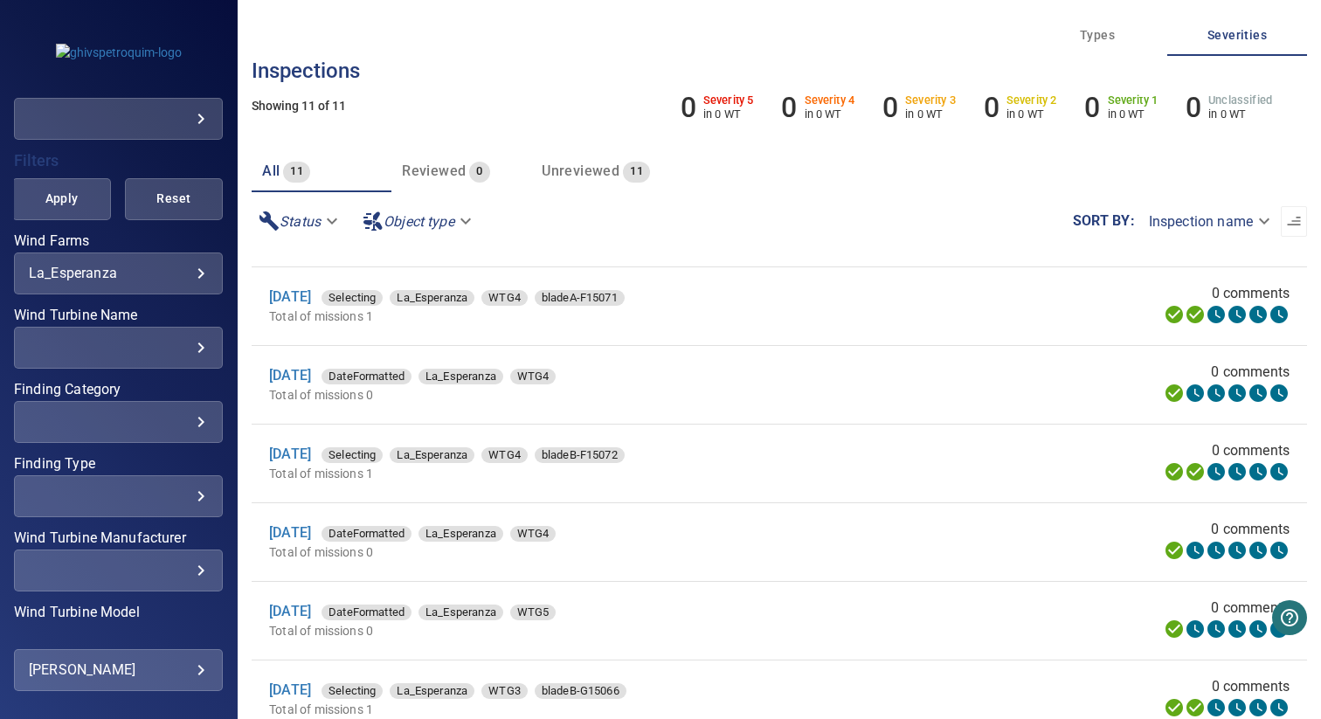
scroll to position [70, 0]
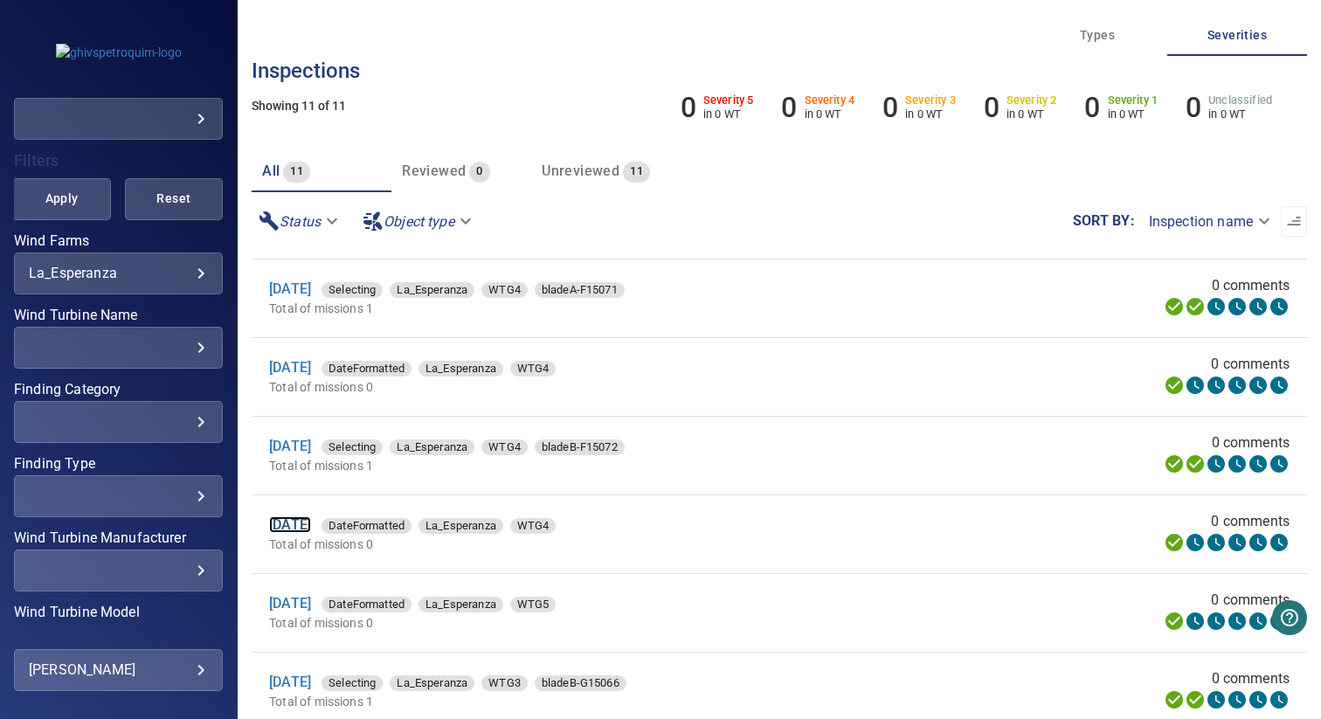
click at [310, 522] on link "20 Aug 2025" at bounding box center [290, 524] width 42 height 17
click at [311, 368] on link "20 Aug 2025" at bounding box center [290, 367] width 42 height 17
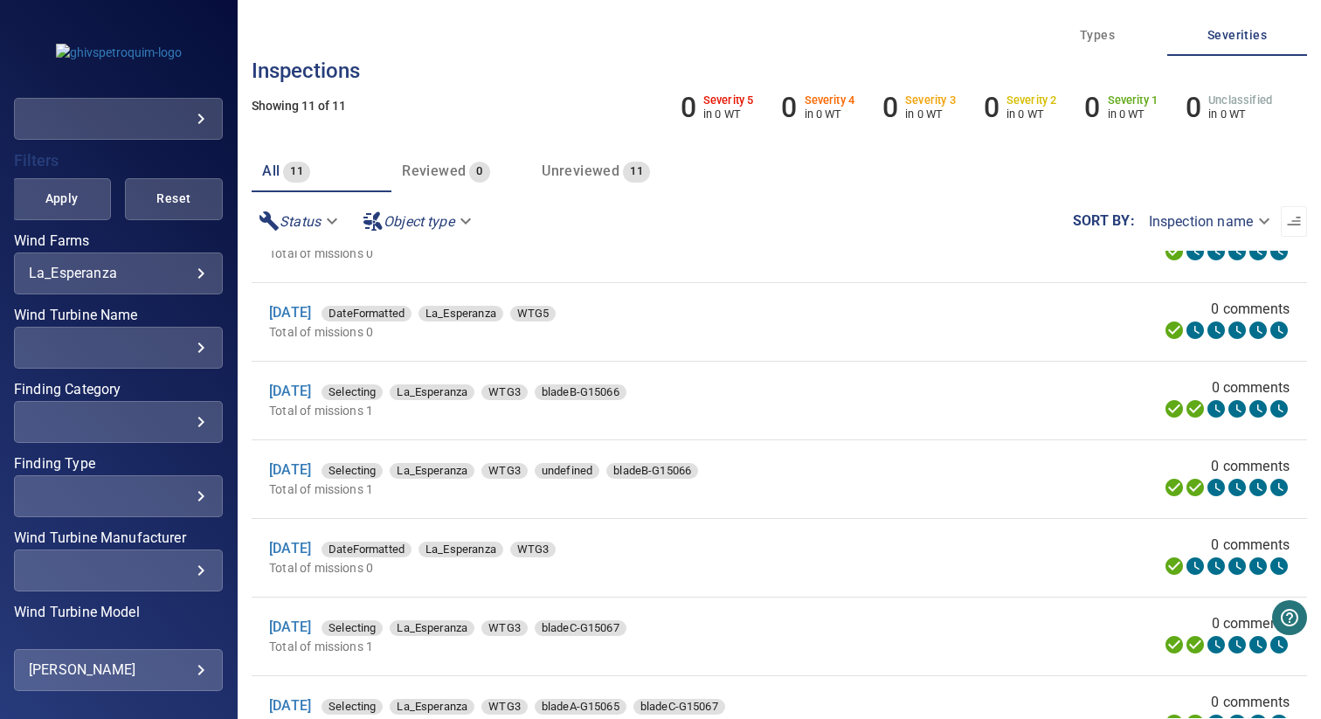
scroll to position [401, 0]
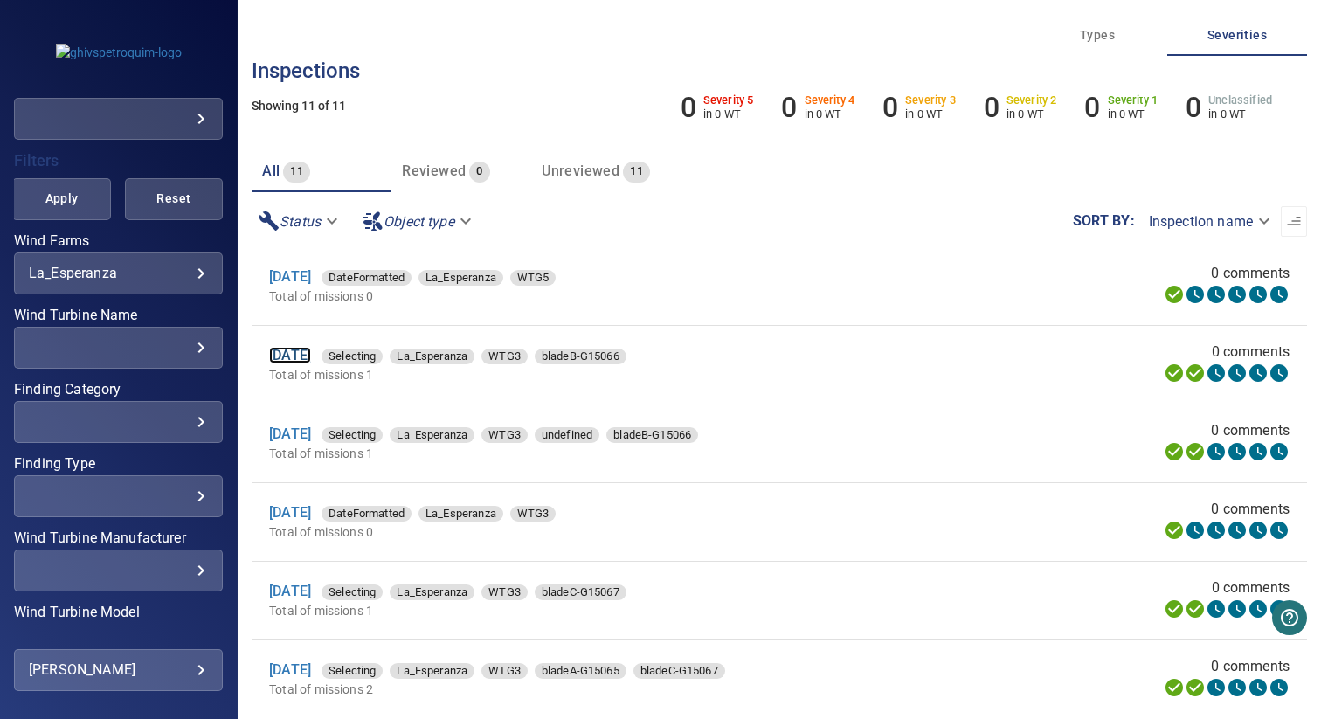
click at [308, 357] on link "19 Aug 2025" at bounding box center [290, 355] width 42 height 17
click at [311, 429] on link "19 Aug 2025" at bounding box center [290, 433] width 42 height 17
click at [311, 514] on link "19 Aug 2025" at bounding box center [290, 512] width 42 height 17
click at [311, 591] on link "19 Aug 2025" at bounding box center [290, 591] width 42 height 17
click at [311, 672] on link "19 Aug 2025" at bounding box center [290, 669] width 42 height 17
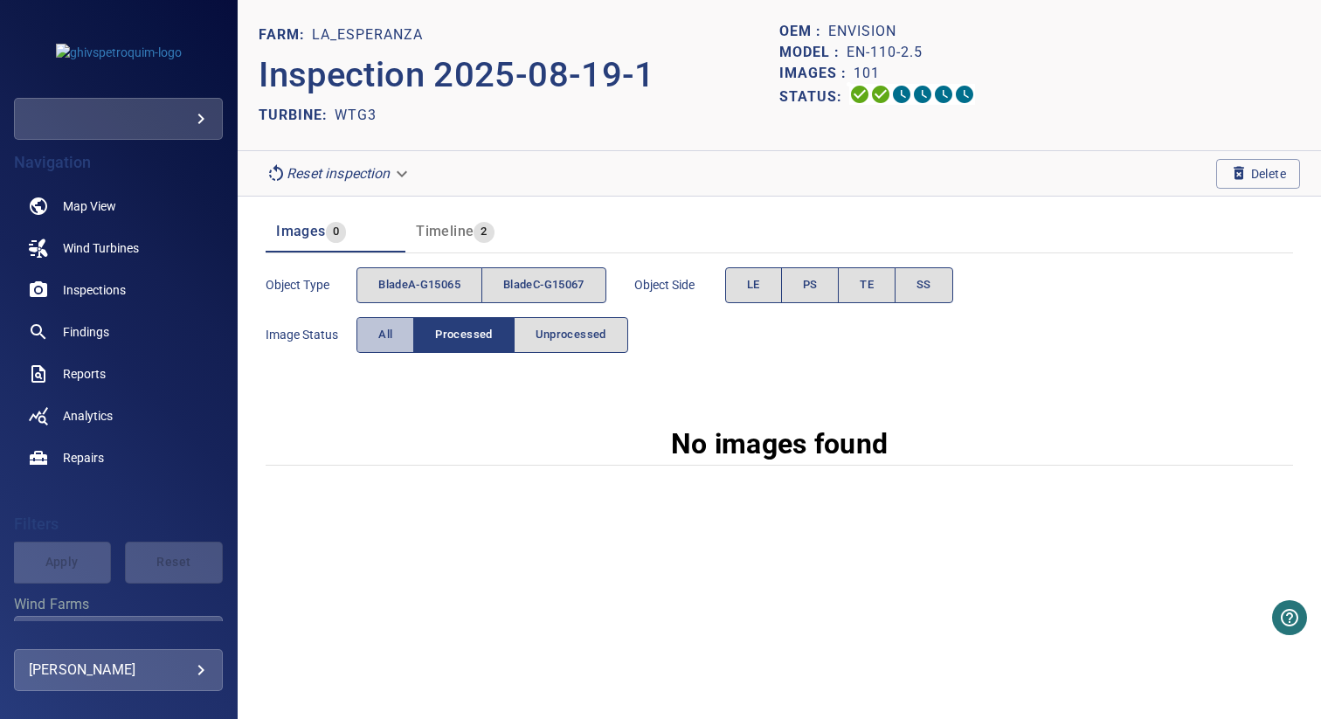
click at [381, 335] on span "All" at bounding box center [385, 335] width 14 height 20
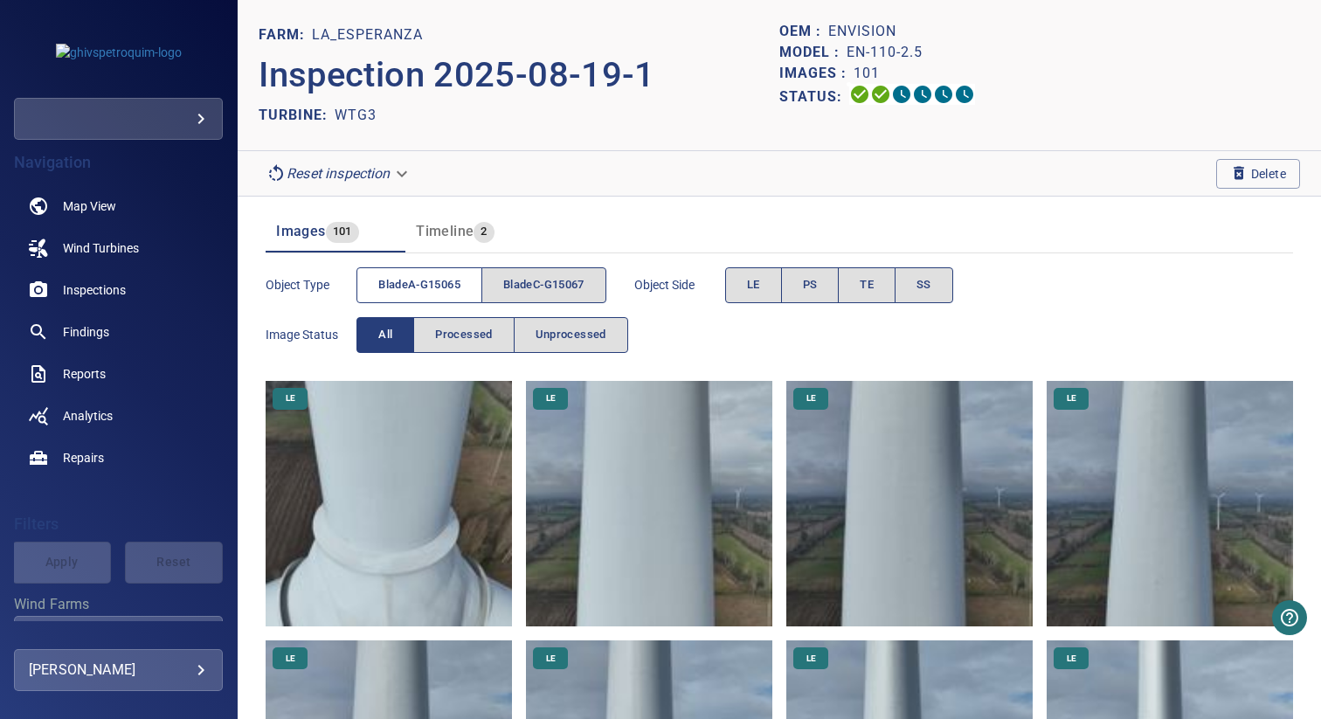
click at [437, 293] on span "bladeA-G15065" at bounding box center [419, 285] width 82 height 20
click at [534, 283] on span "bladeC-G15067" at bounding box center [543, 285] width 81 height 20
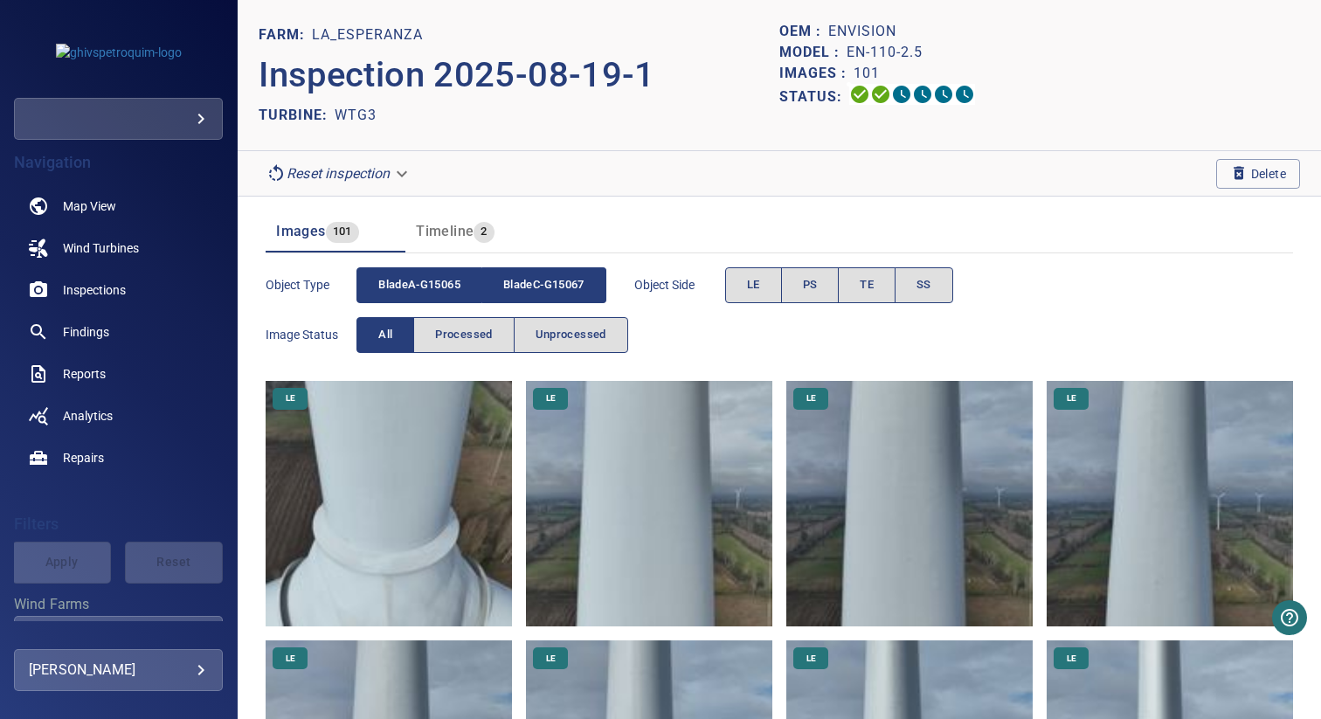
click at [457, 283] on span "bladeA-G15065" at bounding box center [419, 285] width 82 height 20
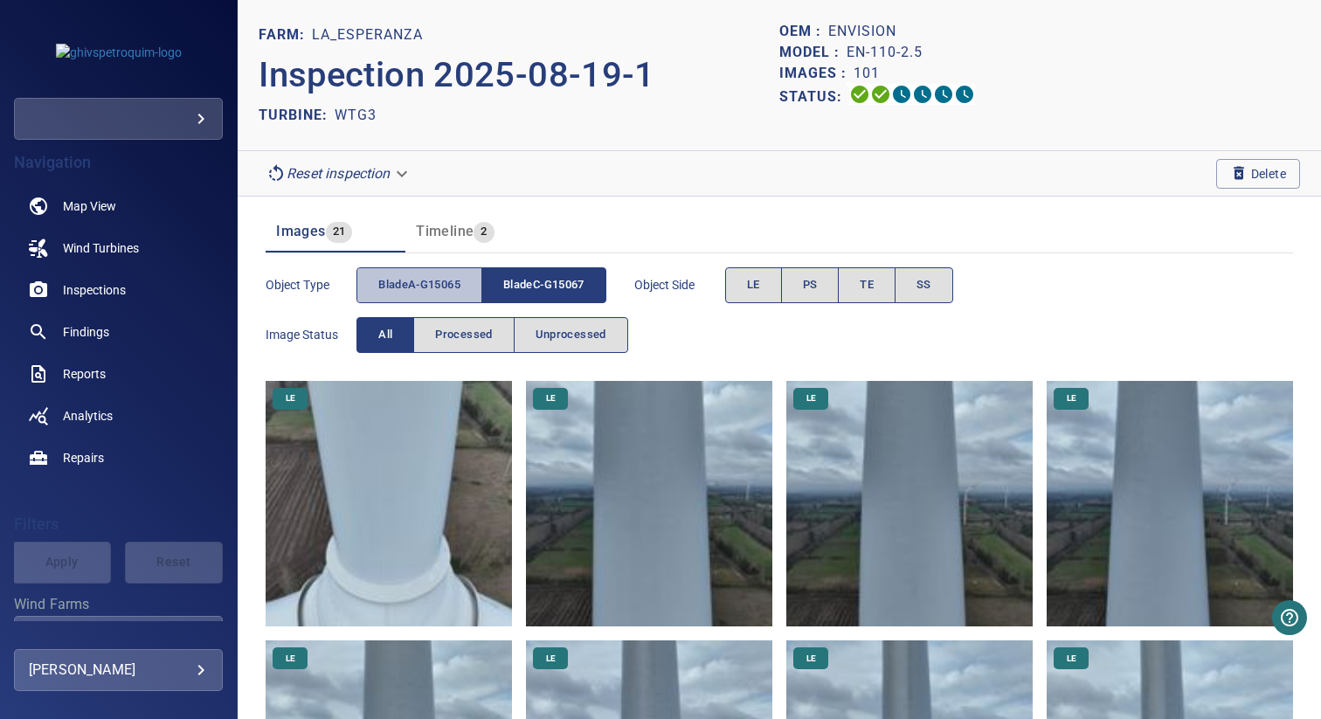
click at [481, 285] on button "bladeA-G15065" at bounding box center [419, 285] width 126 height 36
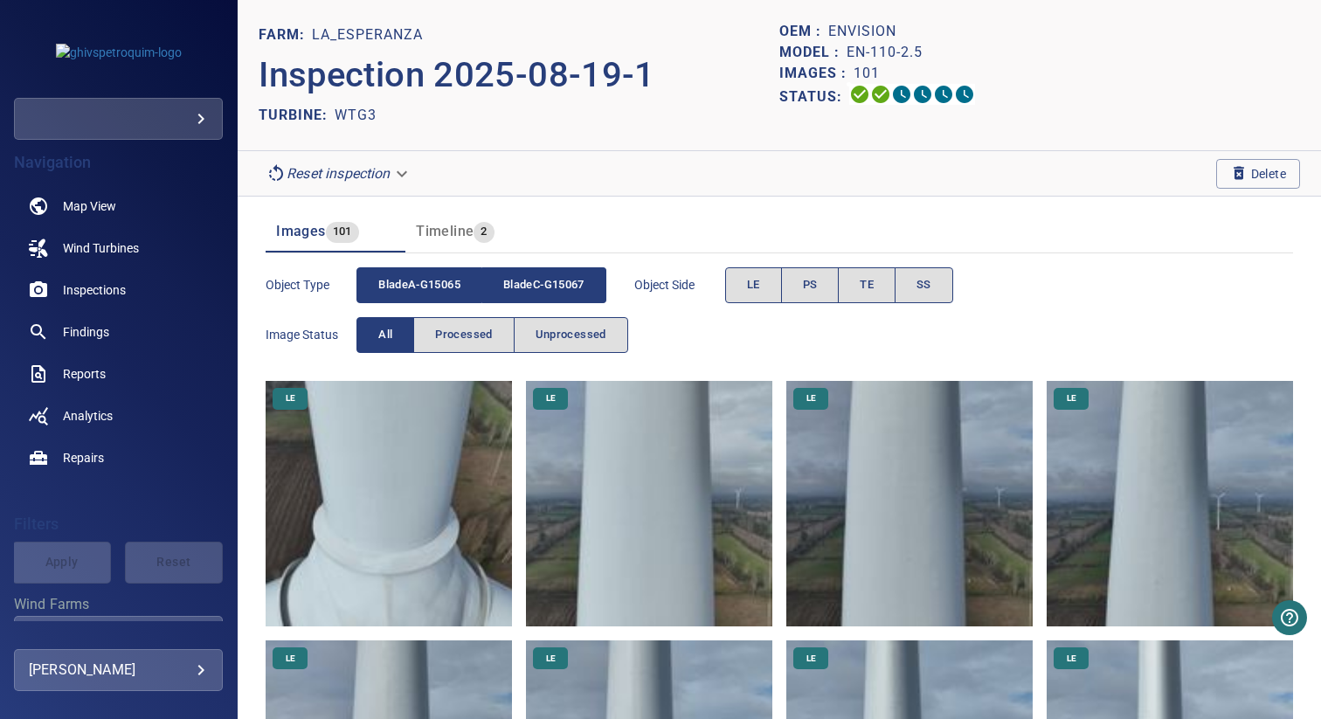
click at [584, 285] on span "bladeC-G15067" at bounding box center [543, 285] width 81 height 20
click at [430, 292] on span "bladeA-G15065" at bounding box center [419, 285] width 82 height 20
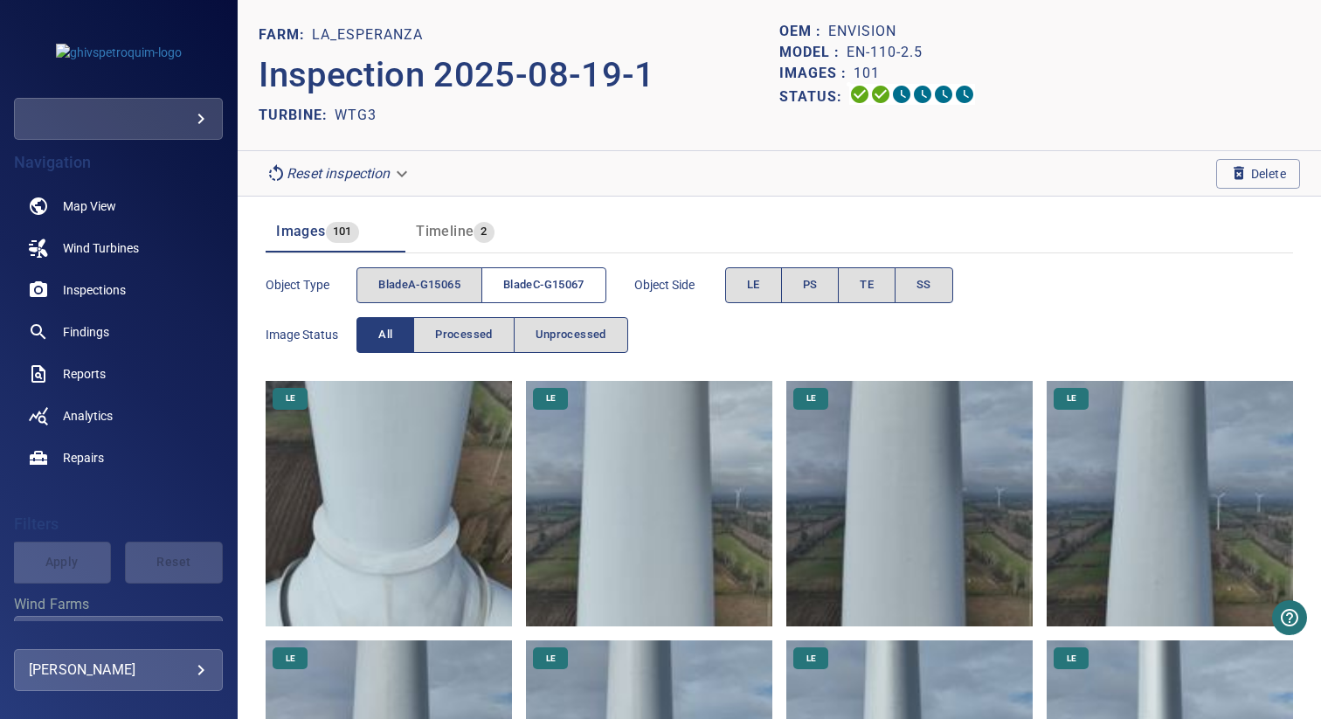
click at [527, 291] on span "bladeC-G15067" at bounding box center [543, 285] width 81 height 20
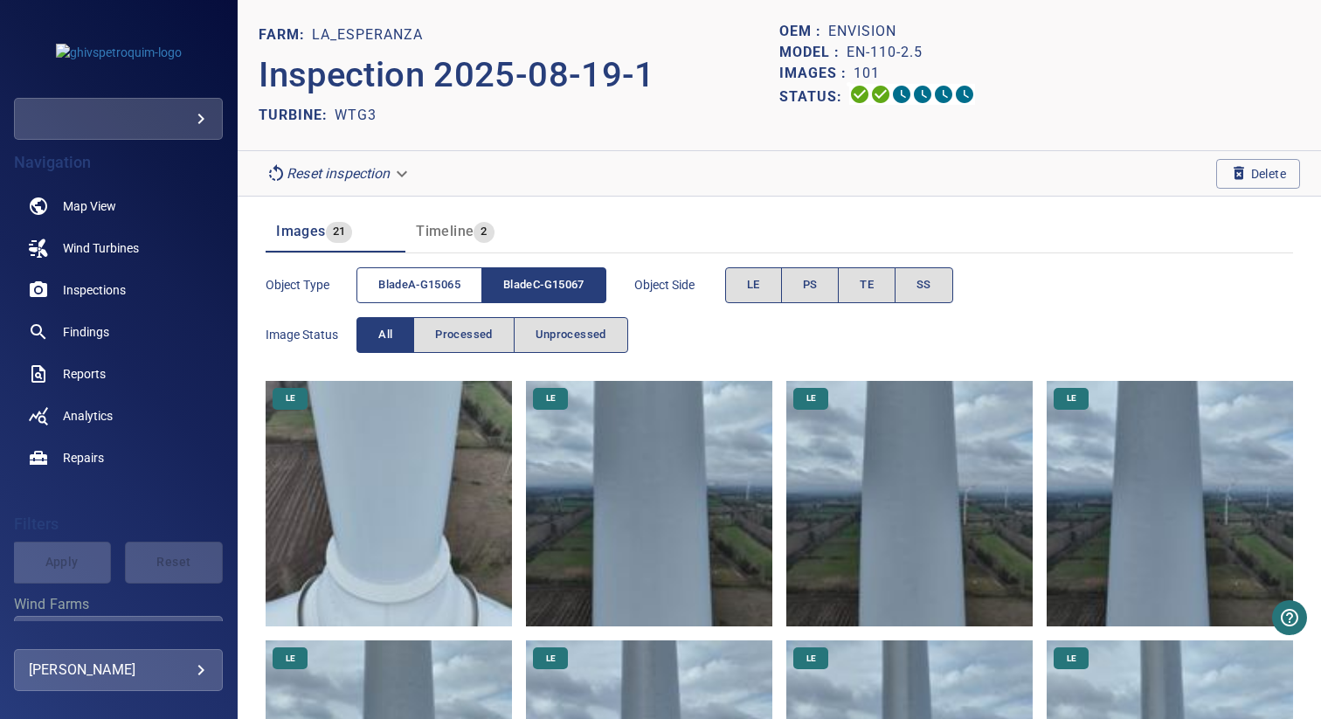
click at [460, 291] on span "bladeA-G15065" at bounding box center [419, 285] width 82 height 20
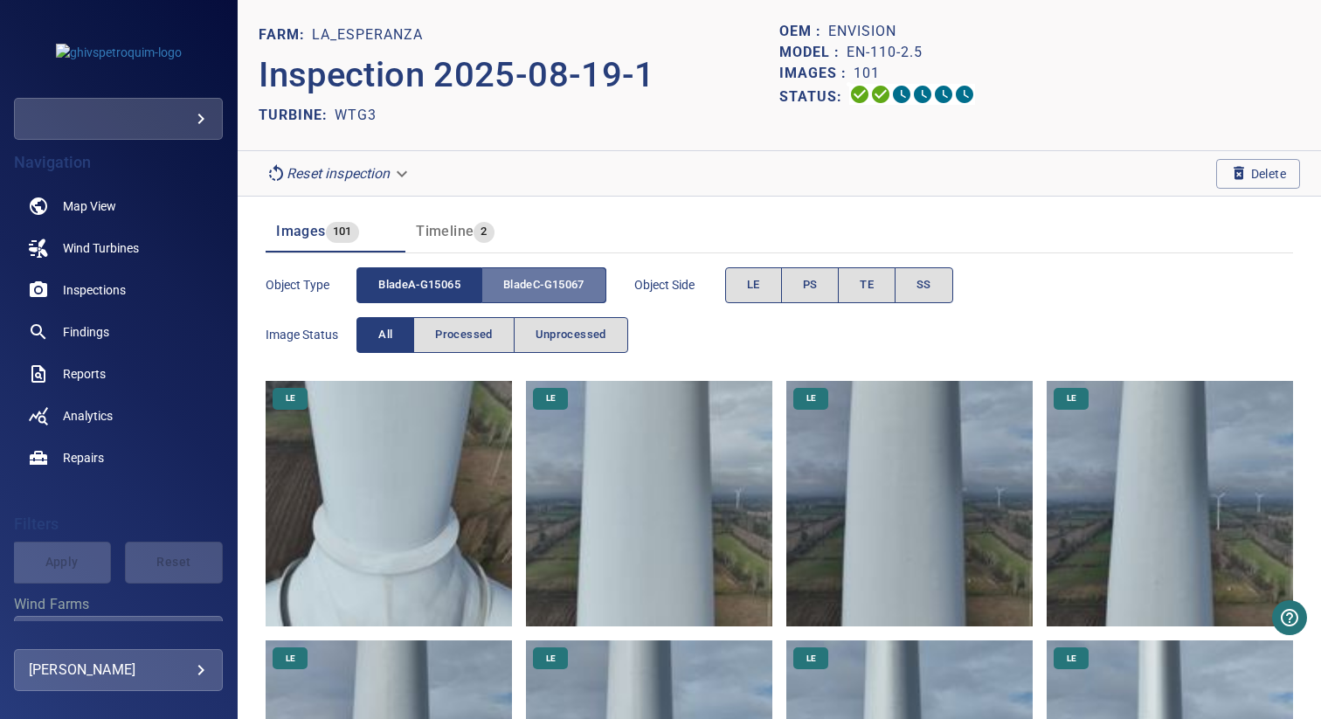
click at [525, 291] on span "bladeC-G15067" at bounding box center [543, 285] width 81 height 20
click at [441, 291] on span "bladeA-G15065" at bounding box center [419, 285] width 82 height 20
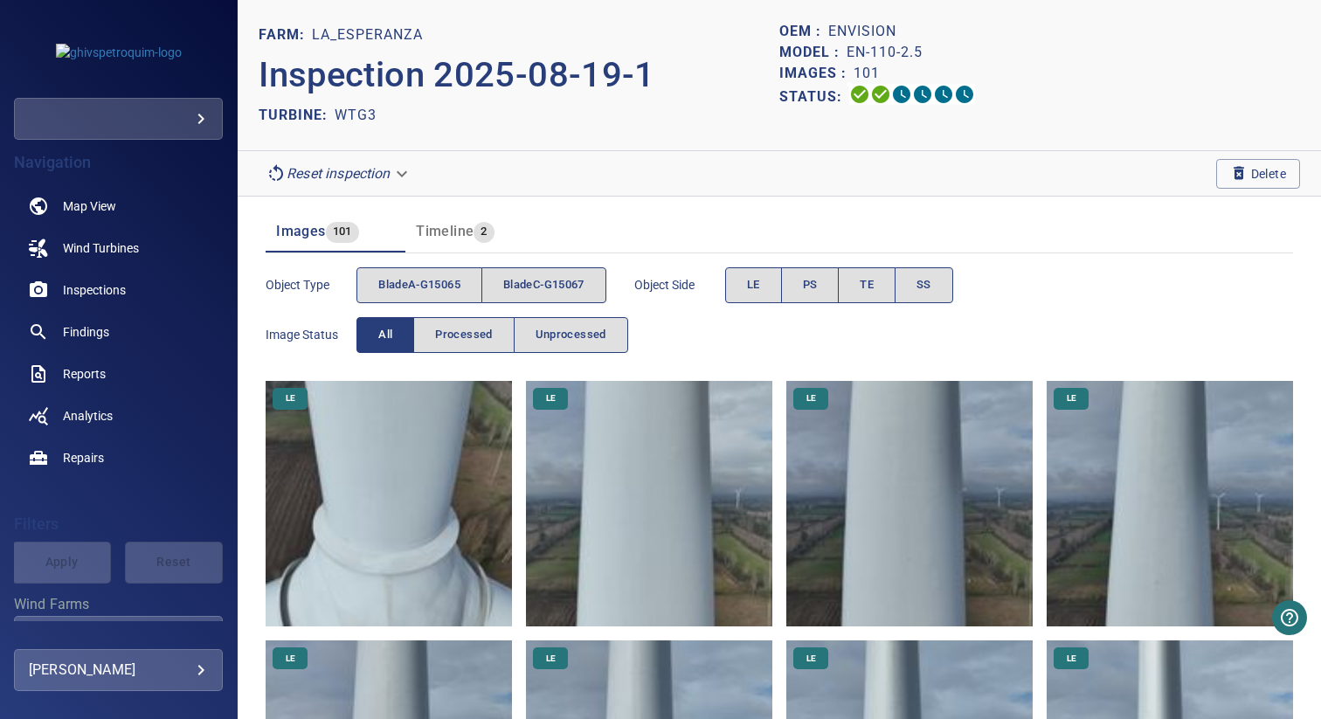
click at [615, 210] on div "Images 101 Timeline 2" at bounding box center [778, 225] width 1027 height 56
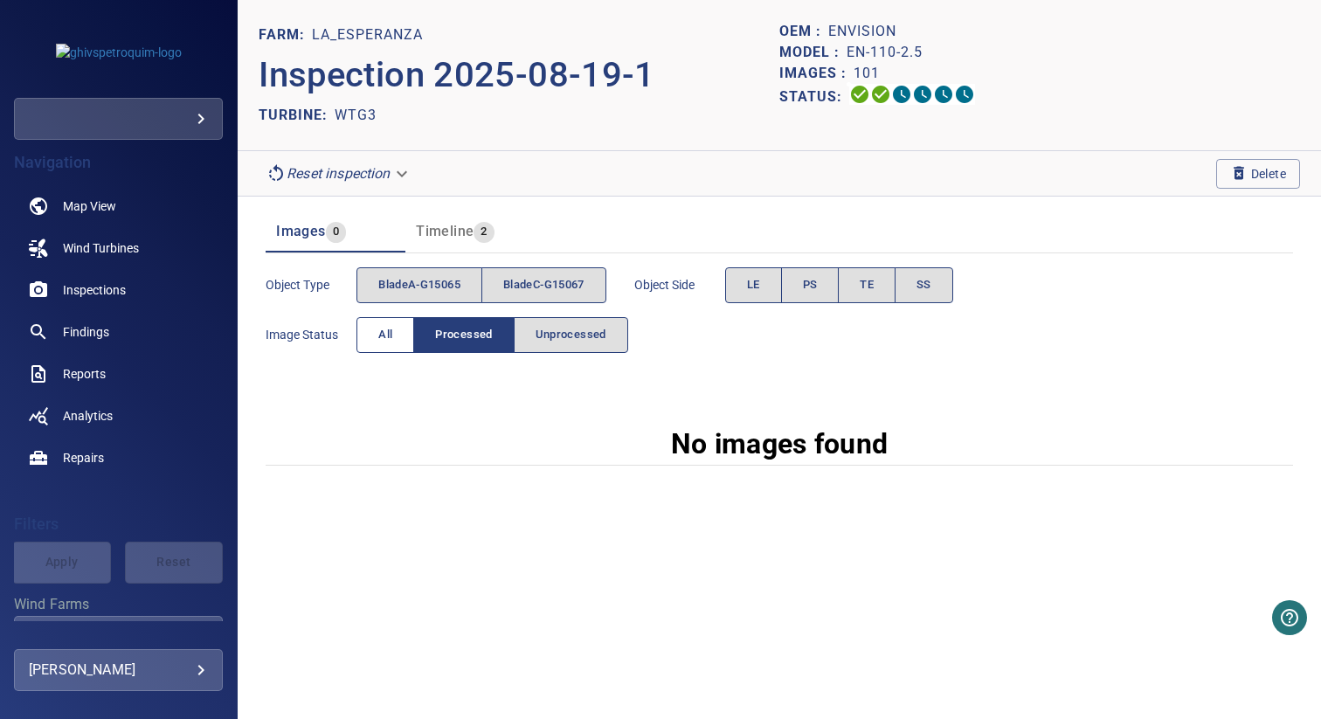
click at [399, 341] on button "All" at bounding box center [385, 335] width 58 height 36
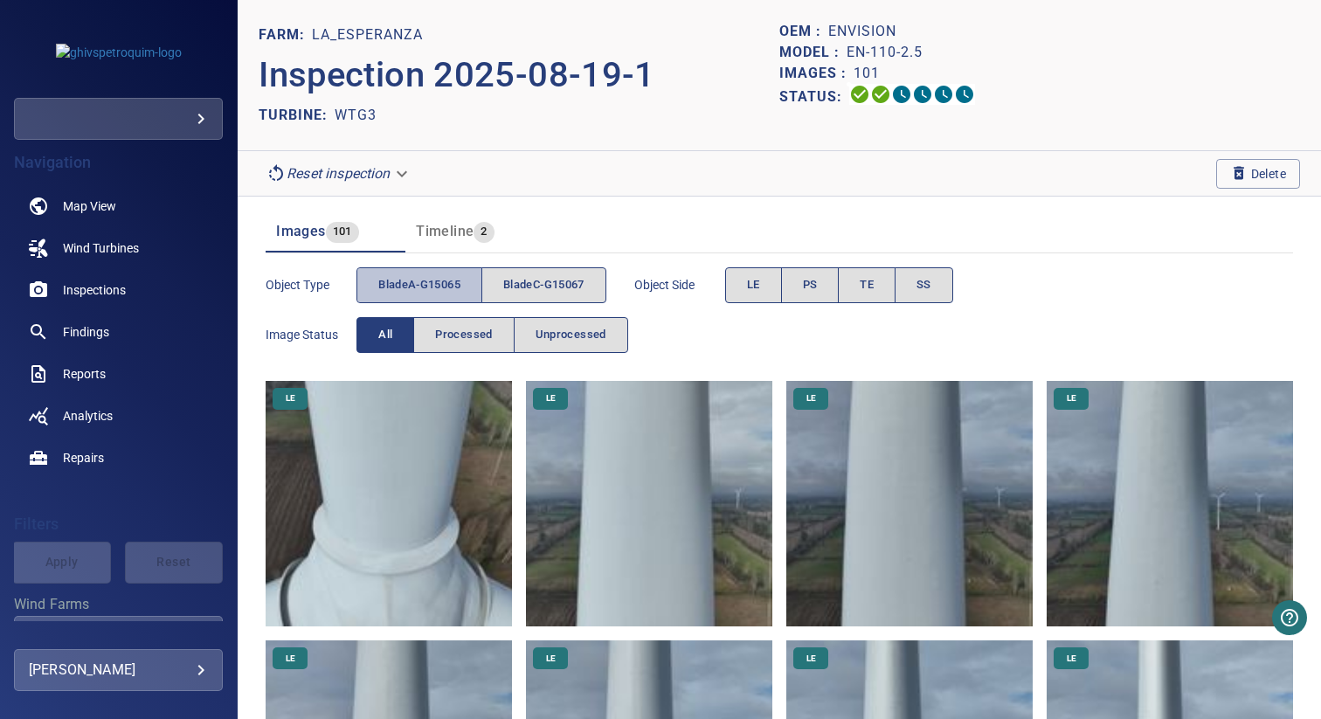
click at [424, 285] on span "bladeA-G15065" at bounding box center [419, 285] width 82 height 20
click at [524, 284] on span "bladeC-G15067" at bounding box center [543, 285] width 81 height 20
click at [447, 284] on span "bladeA-G15065" at bounding box center [419, 285] width 82 height 20
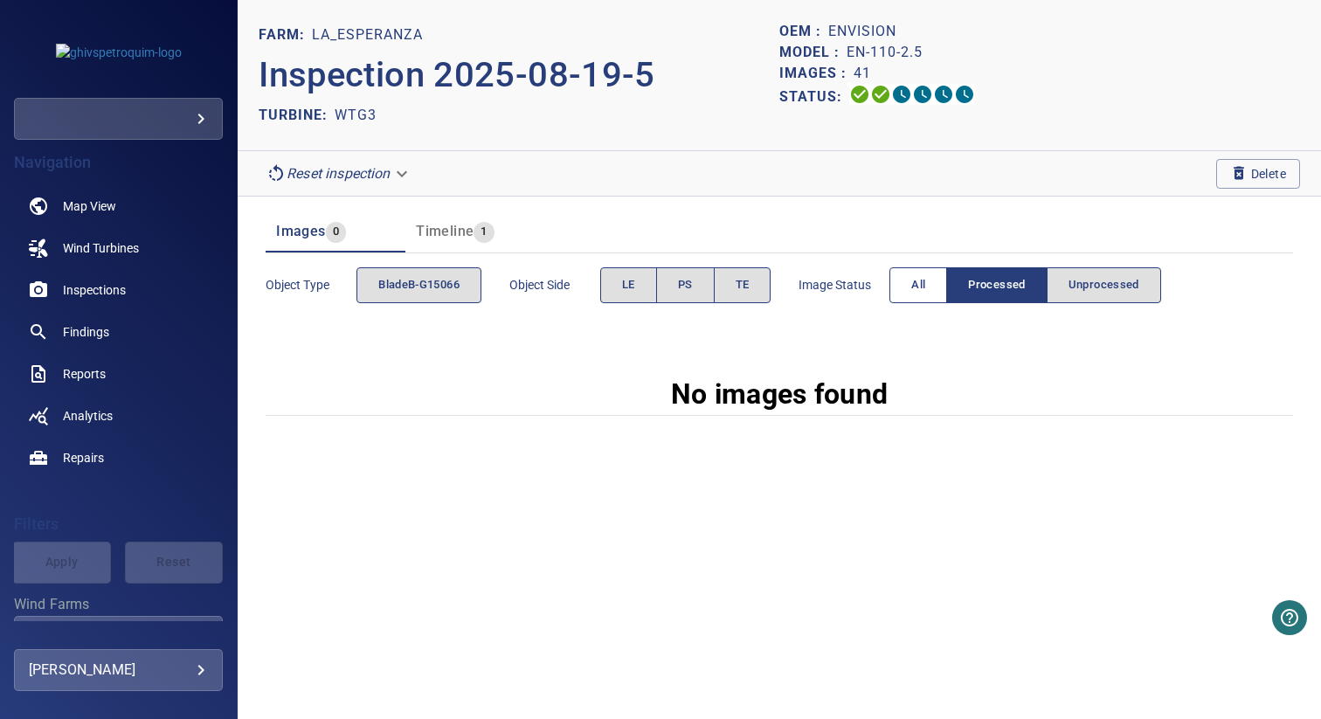
click at [921, 281] on span "All" at bounding box center [918, 285] width 14 height 20
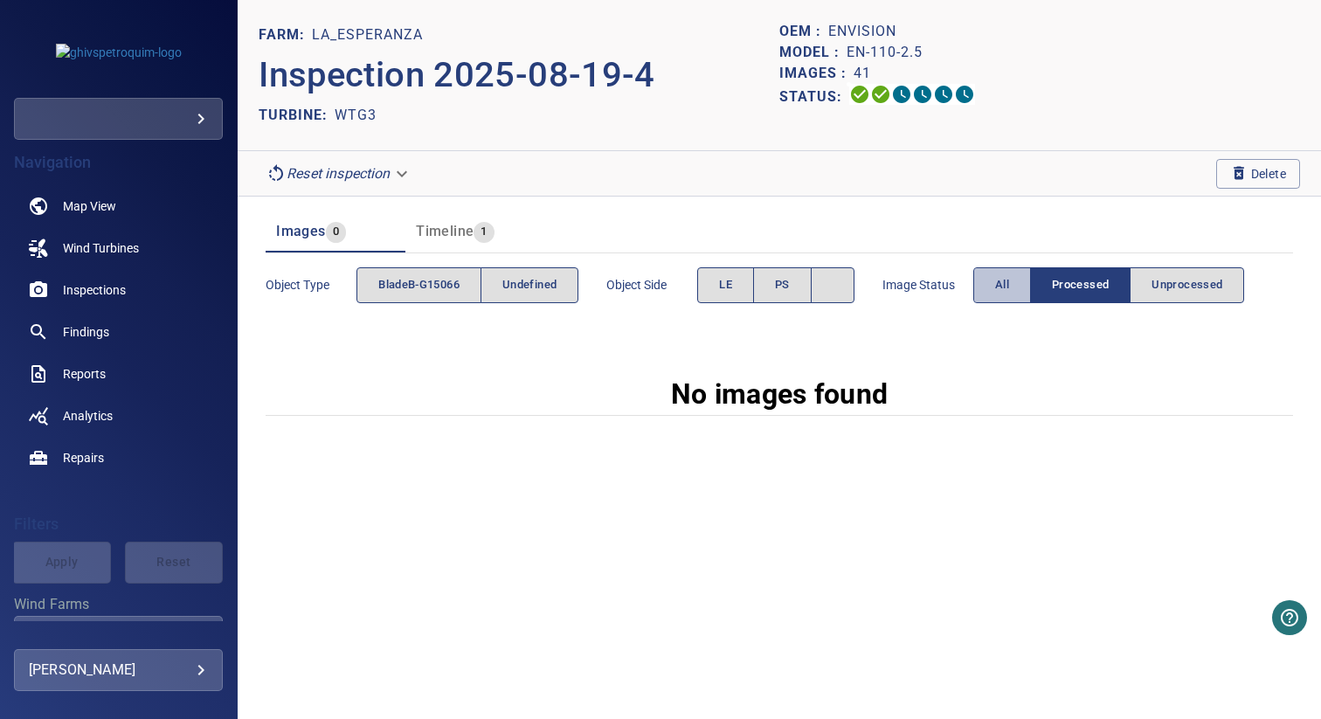
click at [1004, 286] on span "All" at bounding box center [1002, 285] width 14 height 20
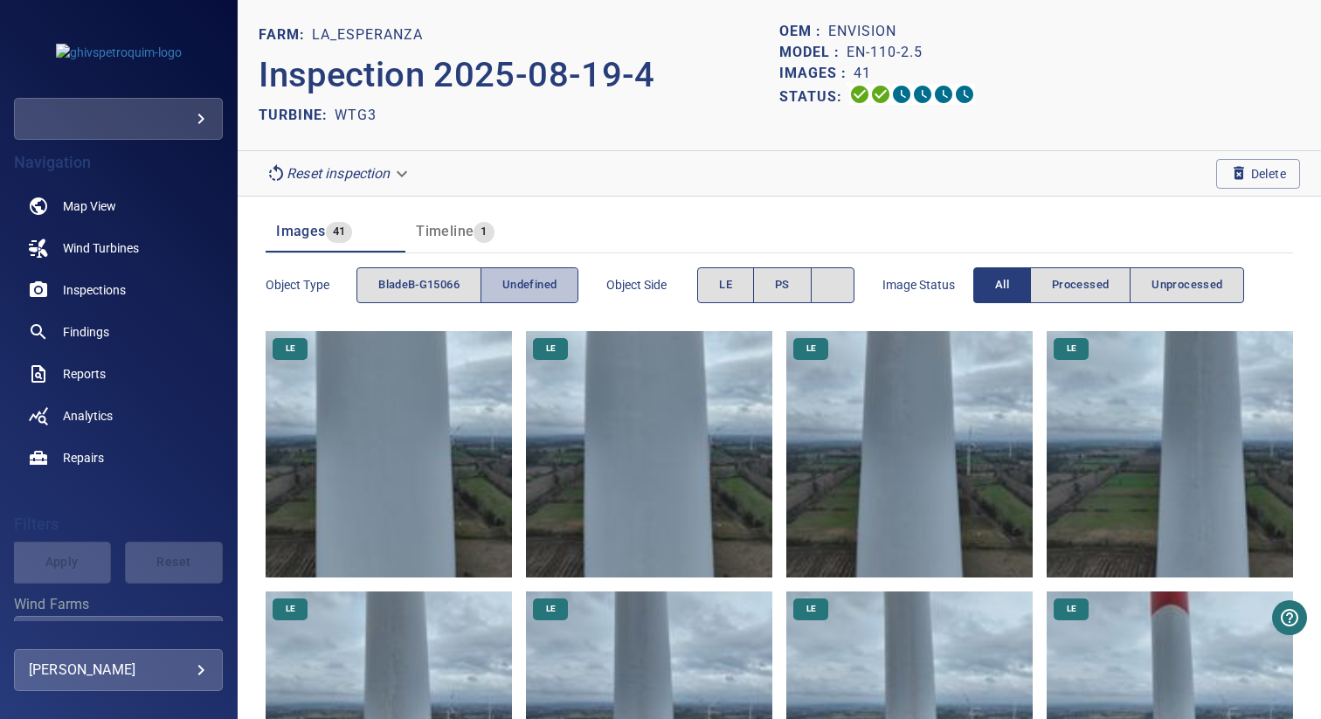
click at [522, 276] on span "undefined" at bounding box center [529, 285] width 54 height 20
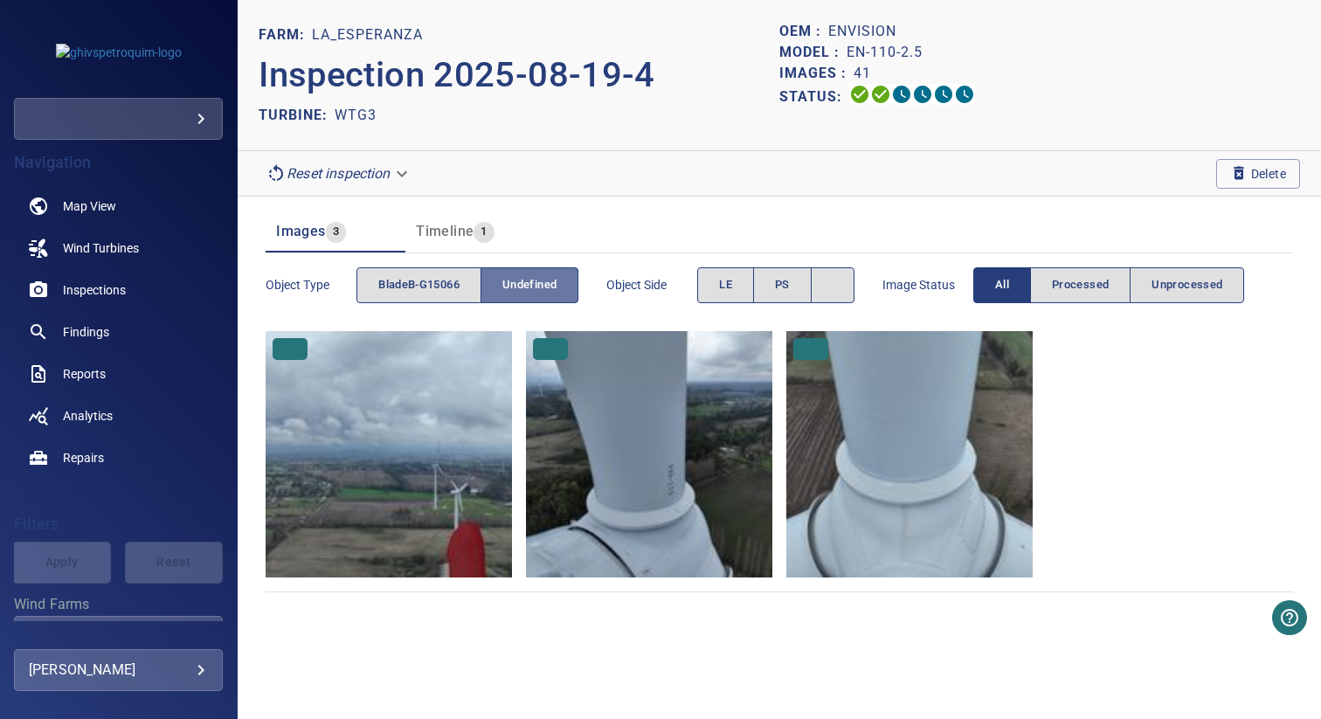
click at [522, 278] on span "undefined" at bounding box center [529, 285] width 54 height 20
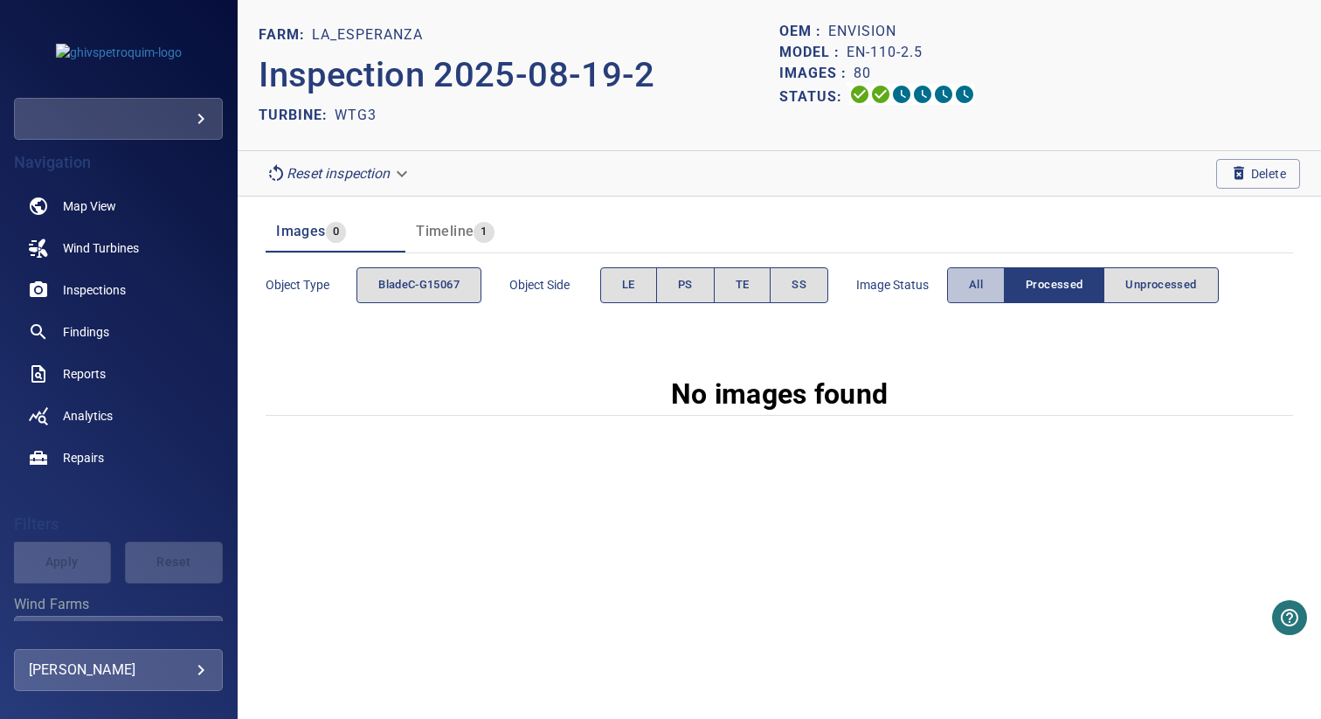
click at [975, 290] on span "All" at bounding box center [976, 285] width 14 height 20
click at [969, 283] on span "All" at bounding box center [974, 285] width 14 height 20
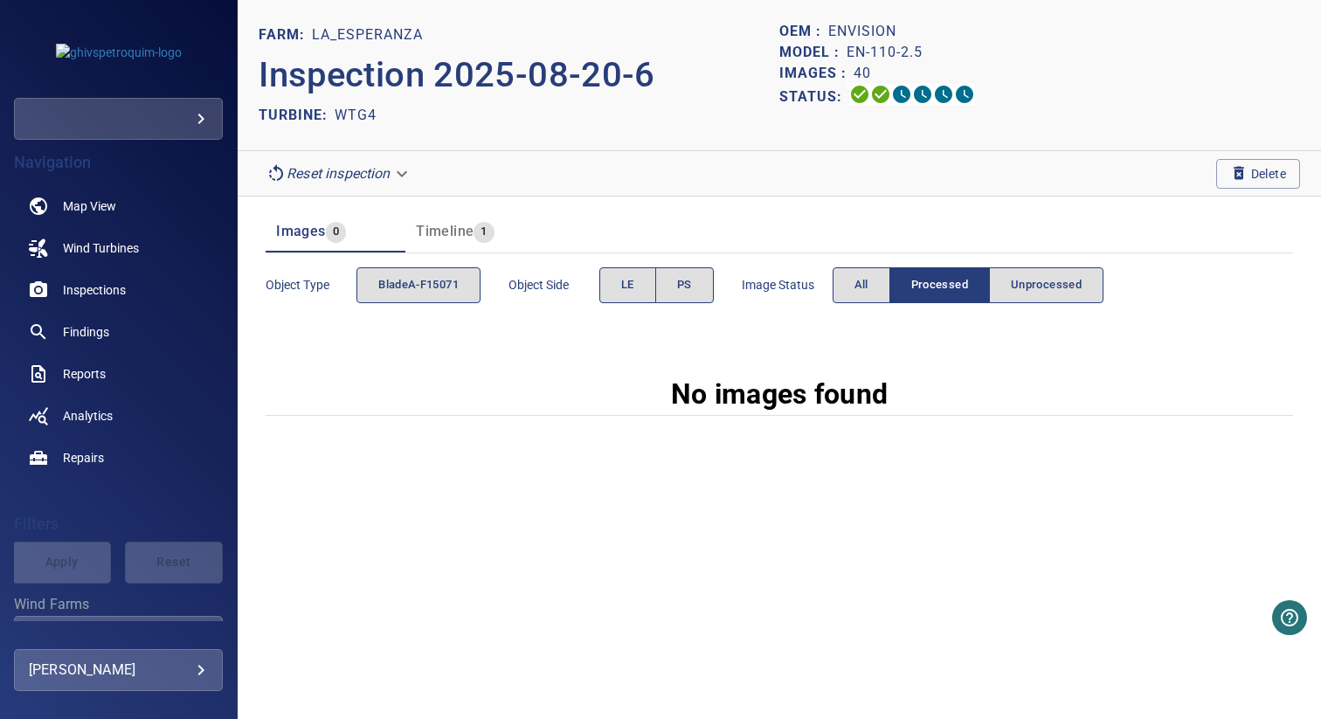
click at [968, 283] on span "Processed" at bounding box center [939, 285] width 57 height 20
click at [838, 283] on button "All" at bounding box center [861, 285] width 58 height 36
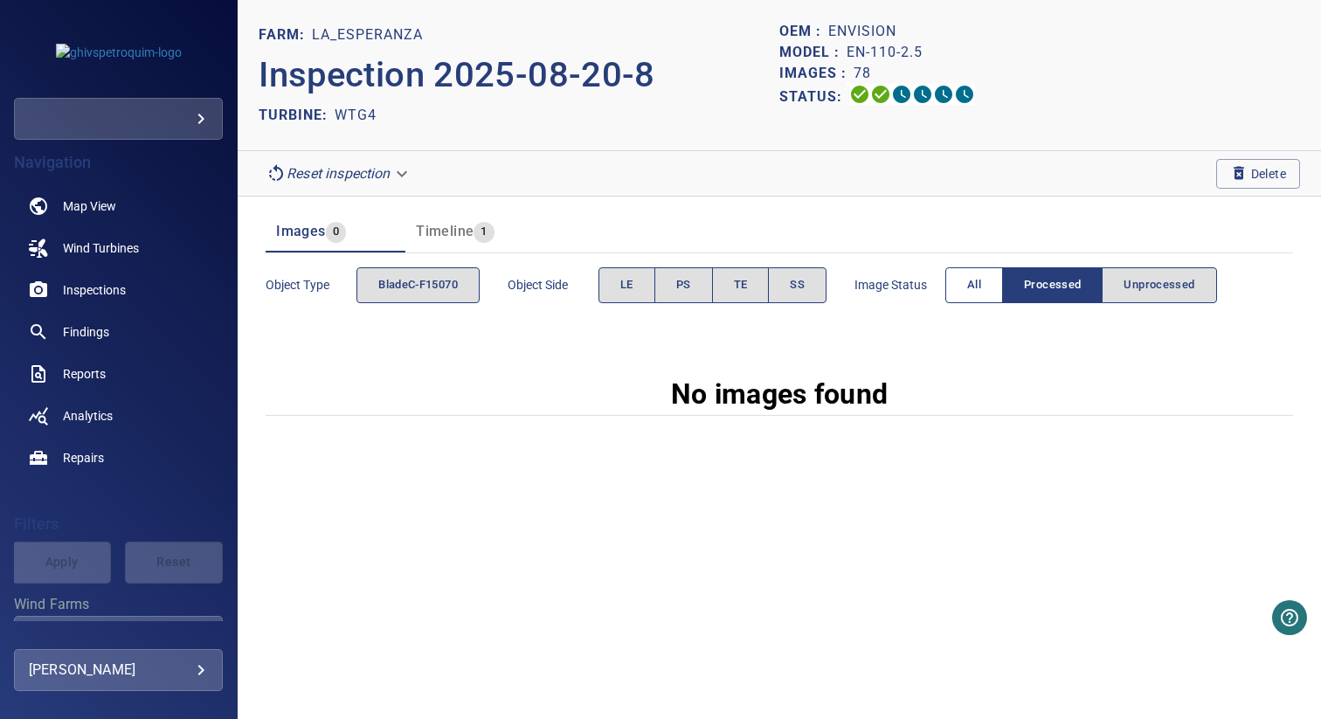
click at [976, 292] on span "All" at bounding box center [974, 285] width 14 height 20
click at [981, 286] on span "All" at bounding box center [974, 285] width 14 height 20
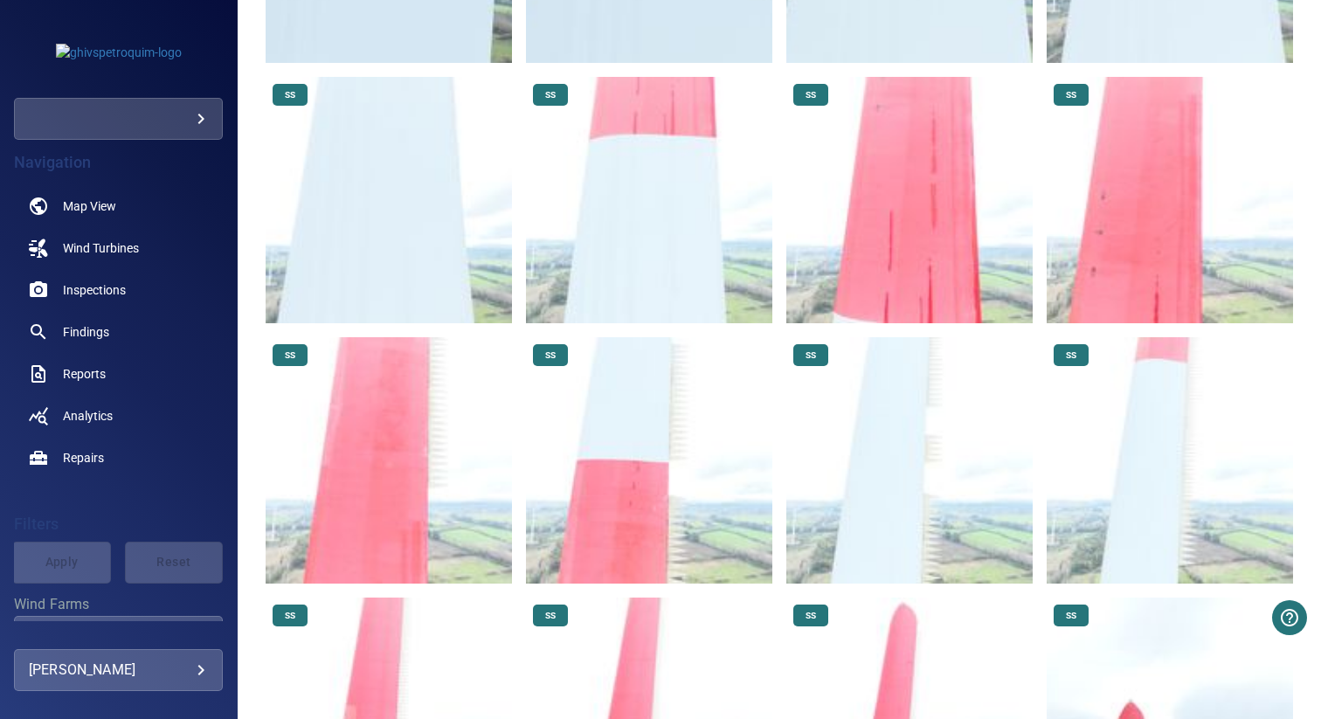
scroll to position [4780, 0]
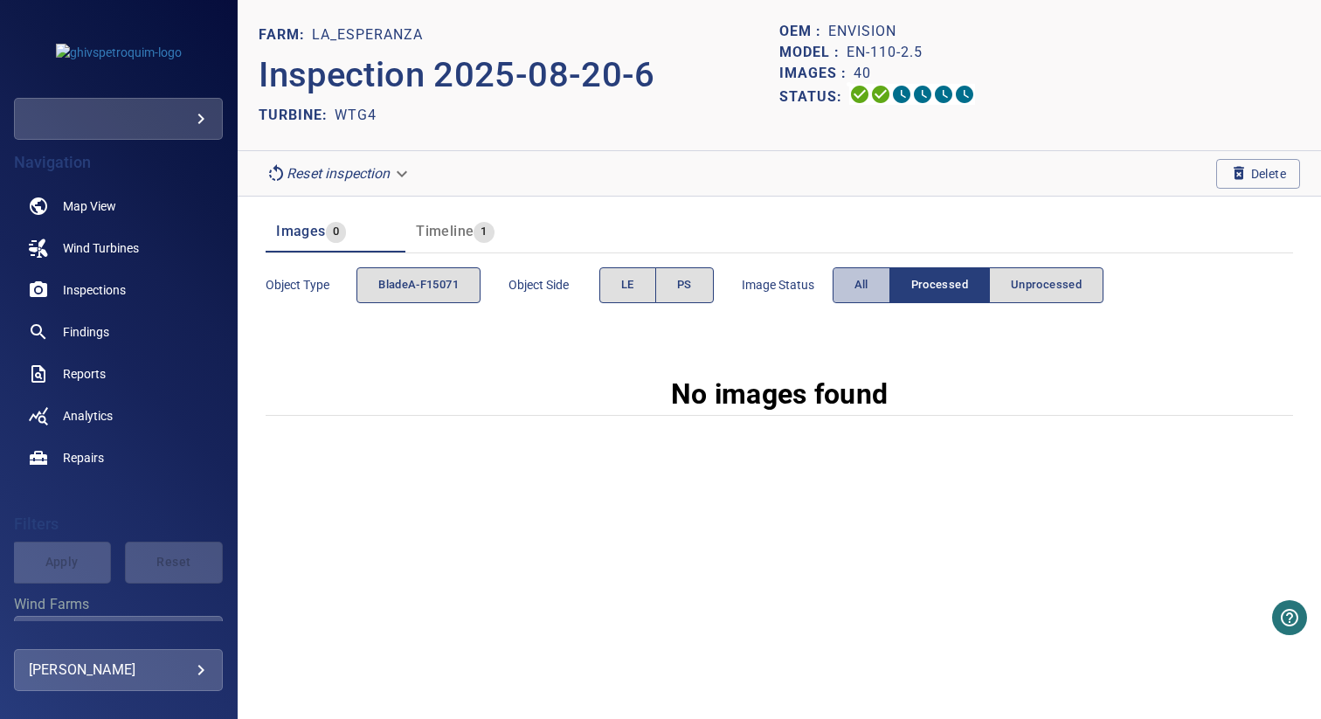
click at [845, 282] on button "All" at bounding box center [861, 285] width 58 height 36
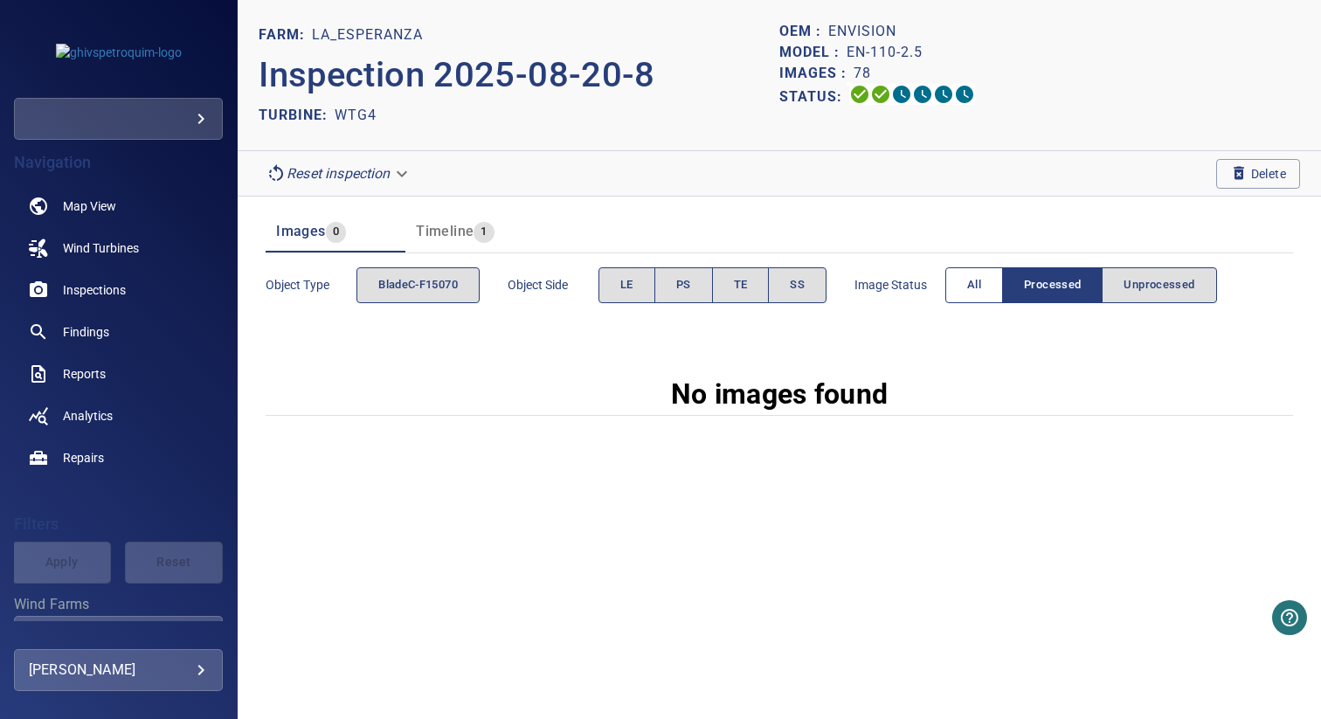
click at [974, 294] on button "All" at bounding box center [974, 285] width 58 height 36
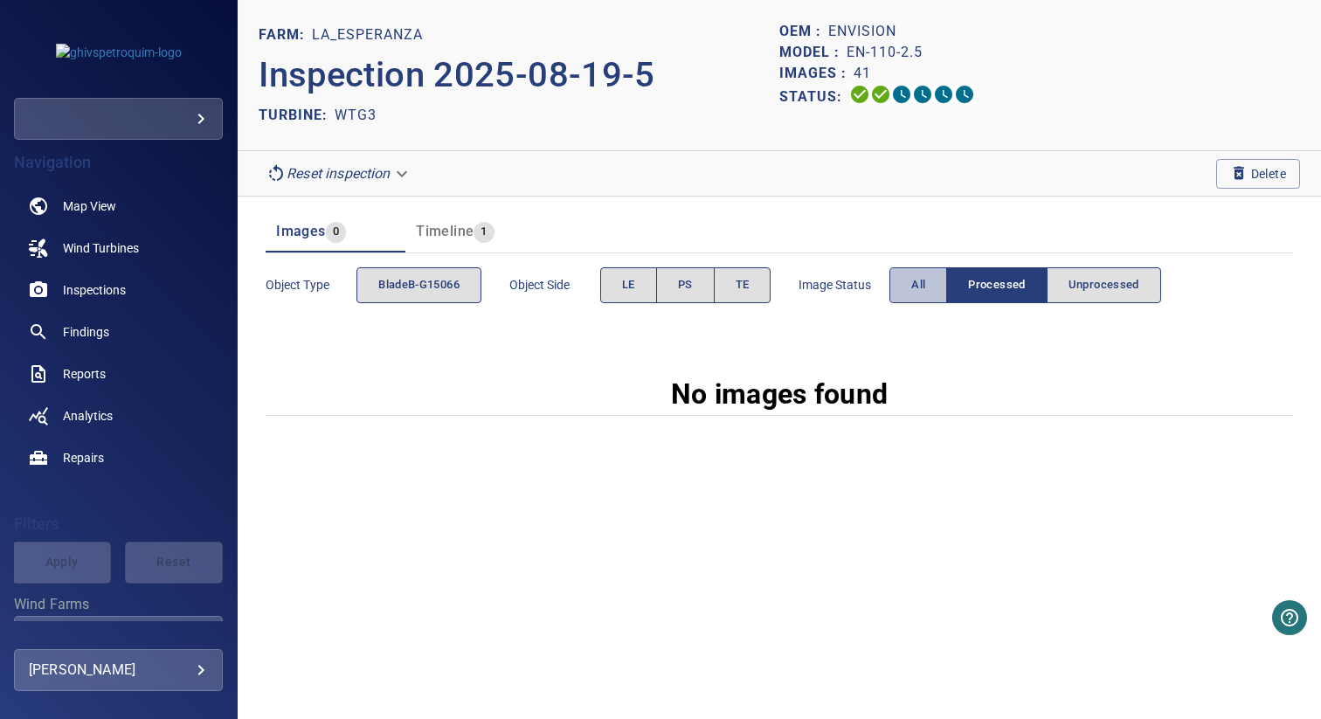
click at [925, 279] on span "All" at bounding box center [918, 285] width 14 height 20
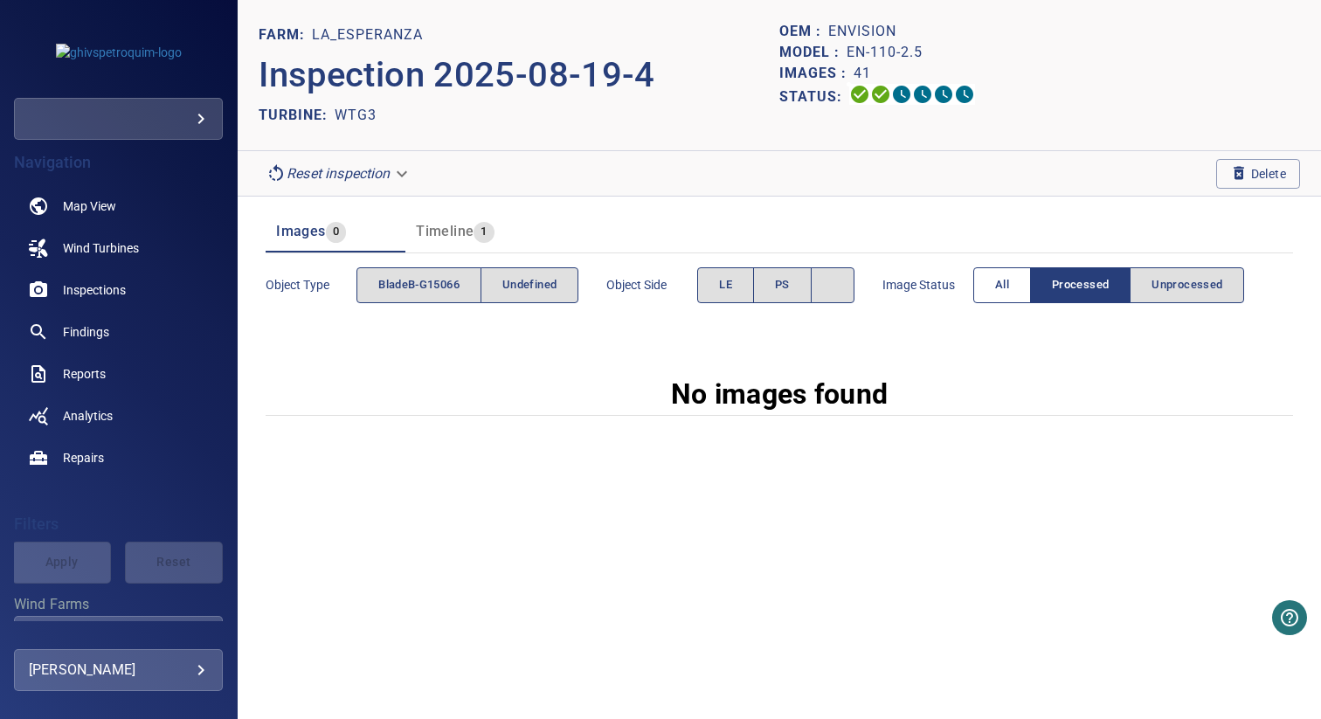
click at [1004, 275] on span "All" at bounding box center [1002, 285] width 14 height 20
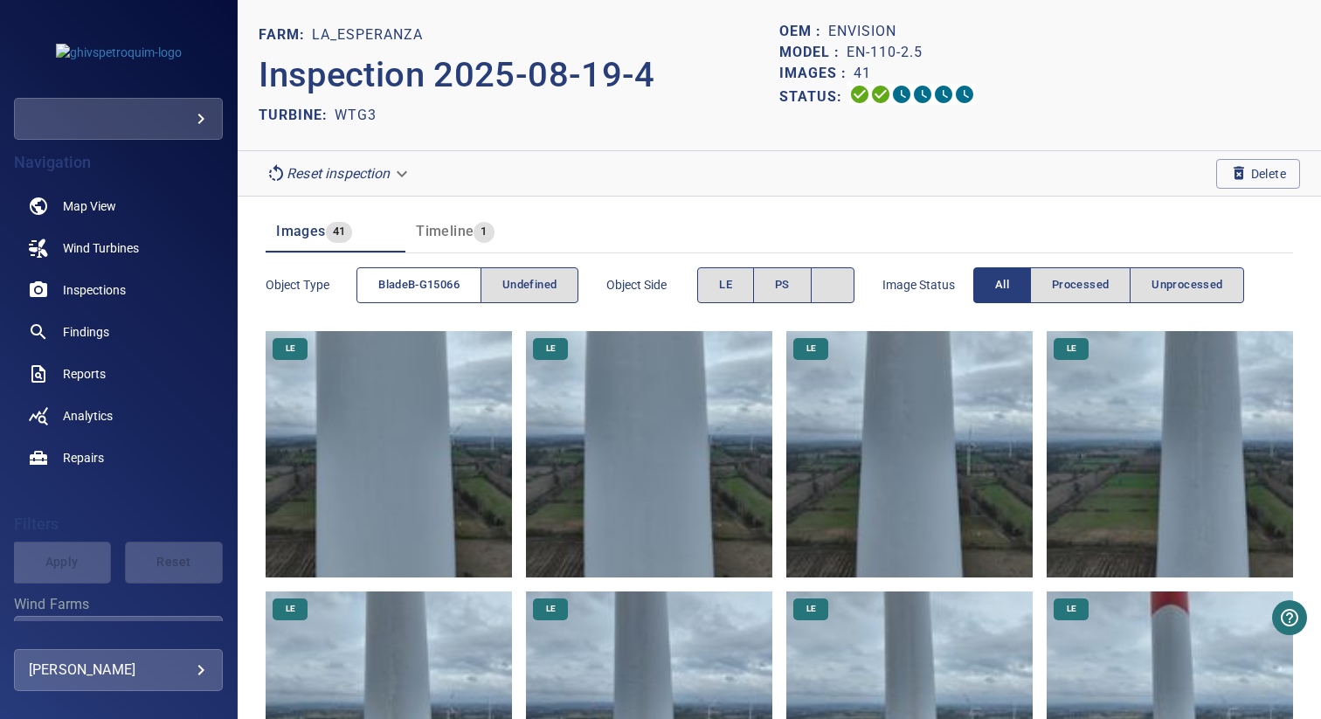
click at [435, 279] on span "bladeB-G15066" at bounding box center [418, 285] width 81 height 20
click at [458, 279] on span "bladeB-G15066" at bounding box center [418, 285] width 81 height 20
click at [504, 281] on button "undefined" at bounding box center [529, 285] width 98 height 36
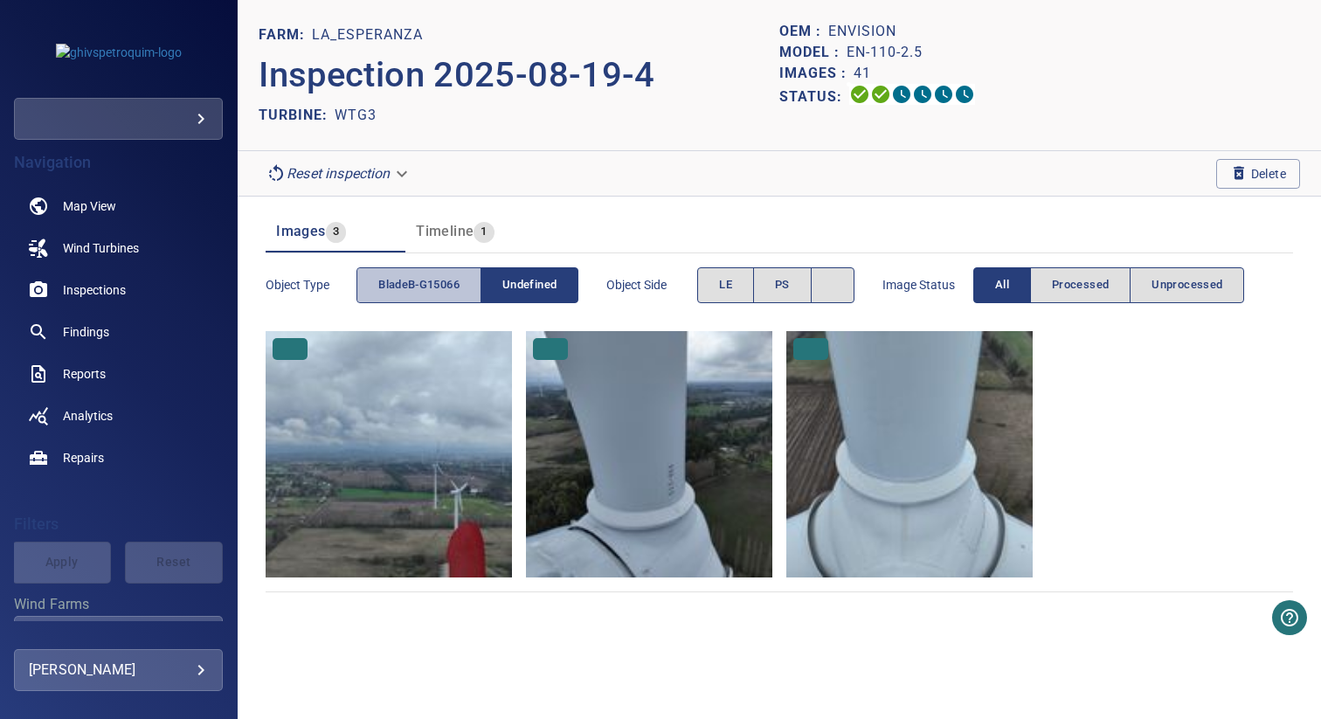
click at [443, 281] on span "bladeB-G15066" at bounding box center [418, 285] width 81 height 20
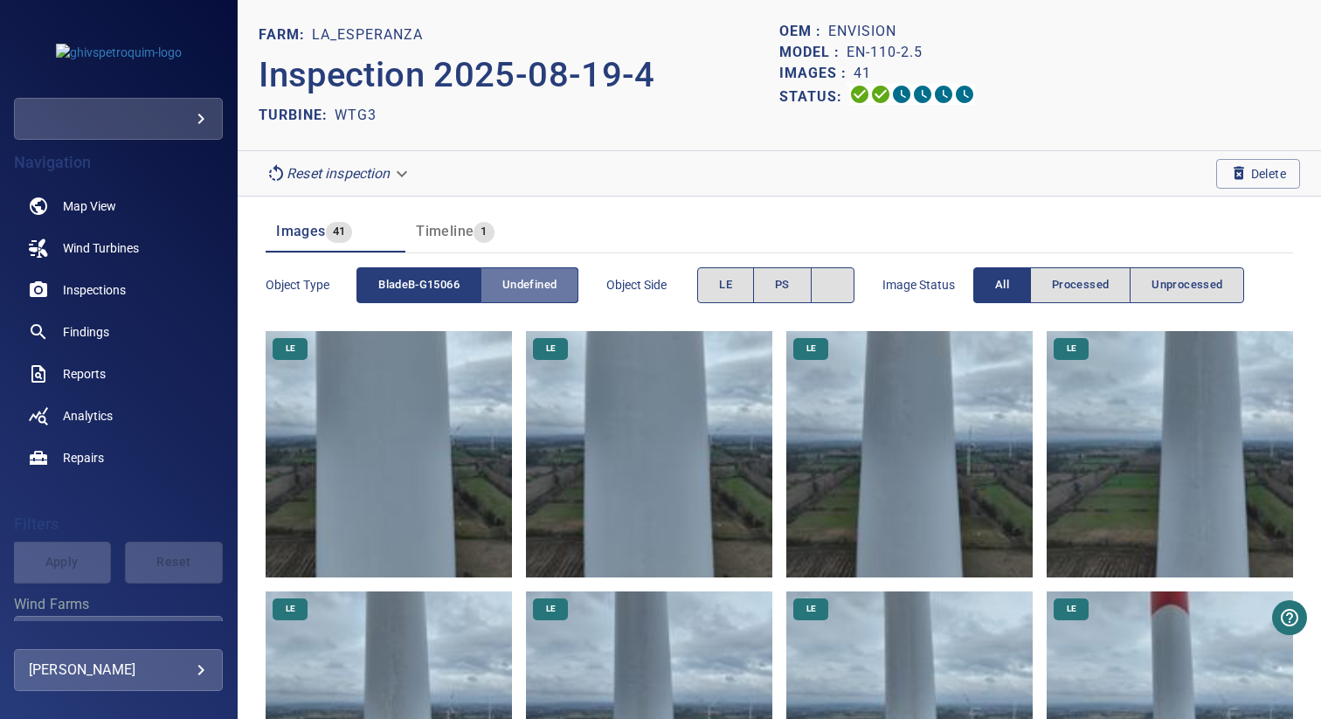
click at [521, 281] on span "undefined" at bounding box center [529, 285] width 54 height 20
click at [403, 287] on span "bladeB-G15066" at bounding box center [418, 285] width 81 height 20
click at [532, 279] on span "undefined" at bounding box center [529, 285] width 54 height 20
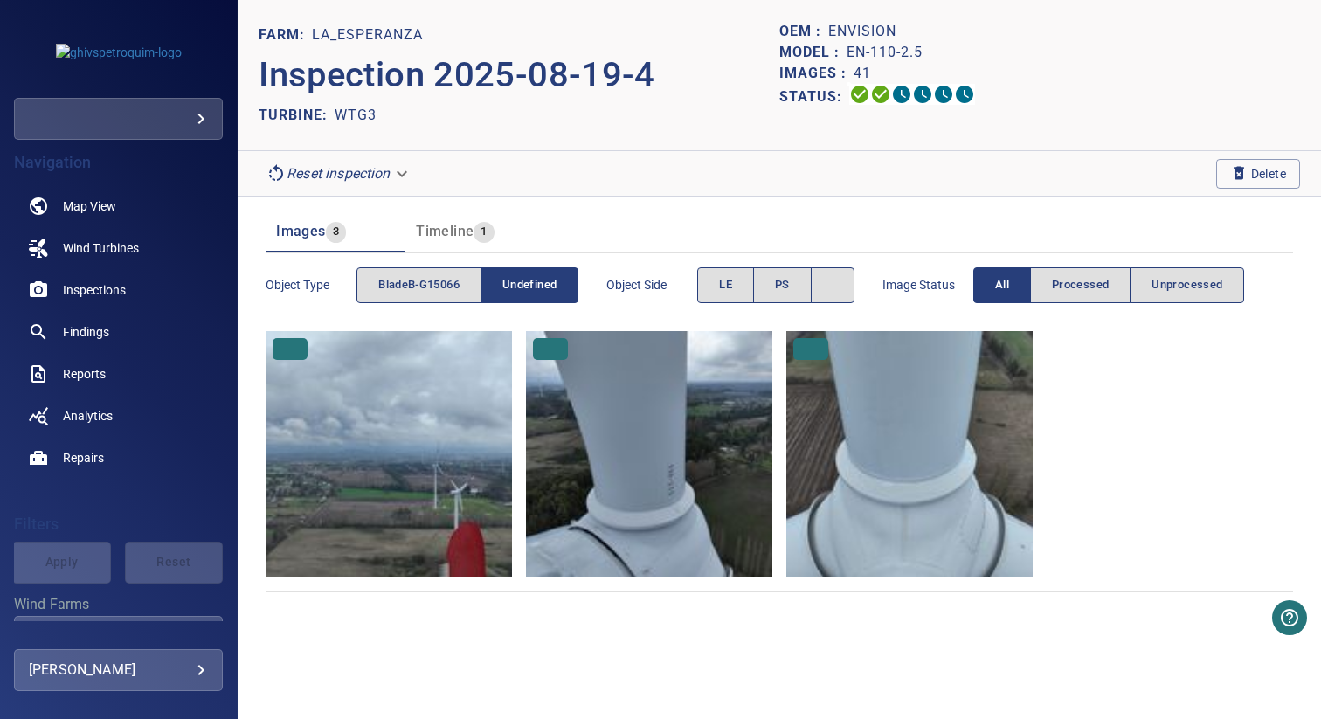
click at [532, 279] on span "undefined" at bounding box center [529, 285] width 54 height 20
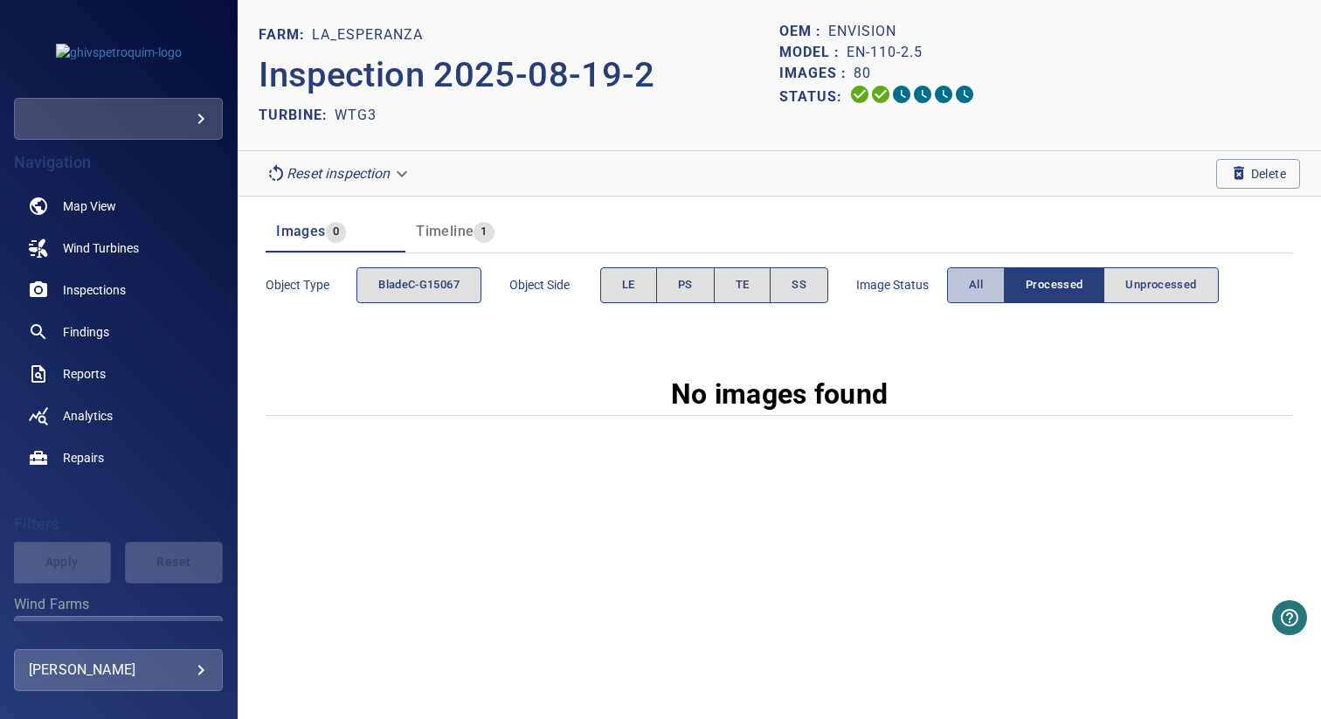
click at [971, 287] on button "All" at bounding box center [976, 285] width 58 height 36
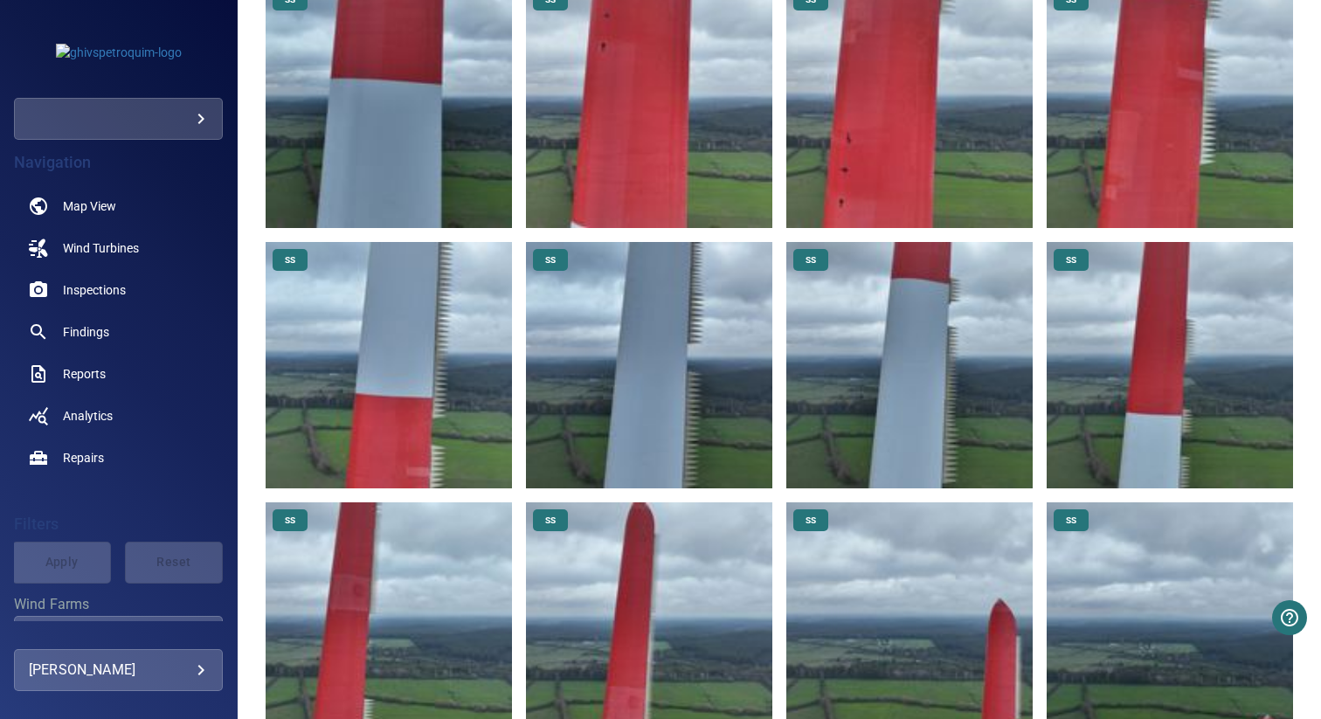
scroll to position [4780, 0]
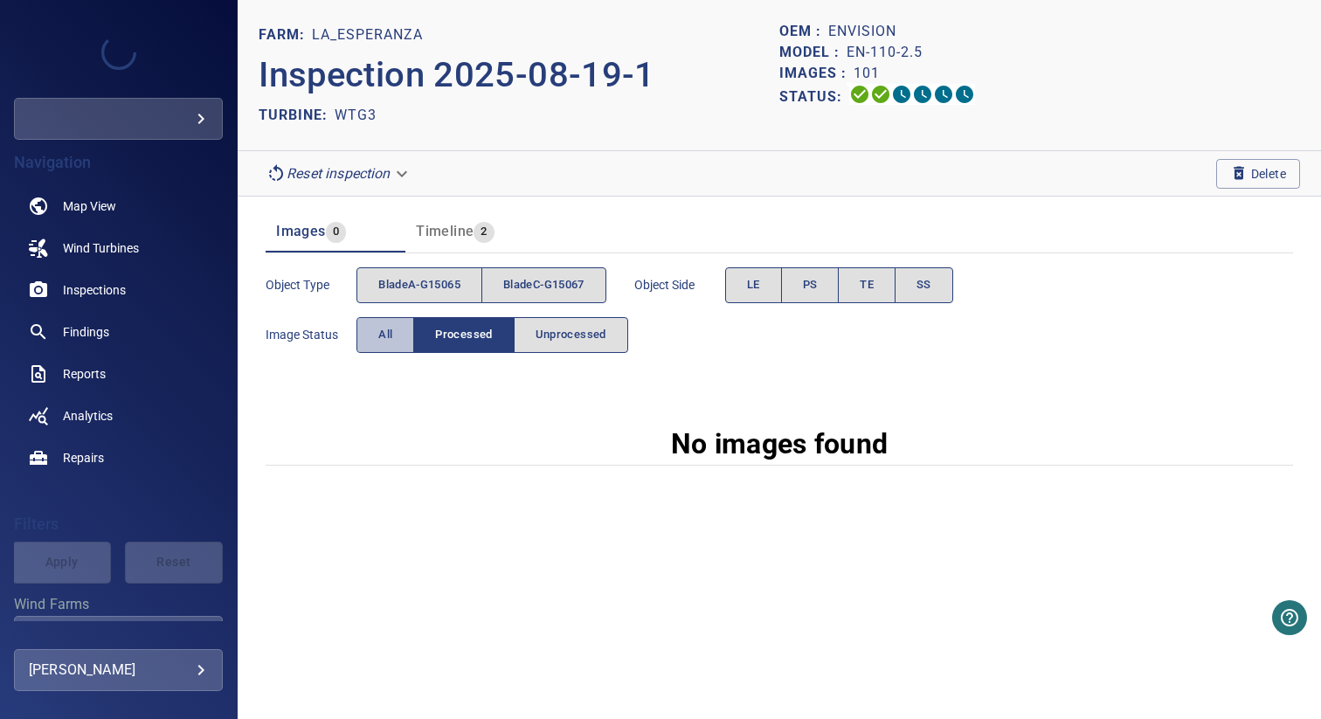
click at [390, 326] on span "All" at bounding box center [385, 335] width 14 height 20
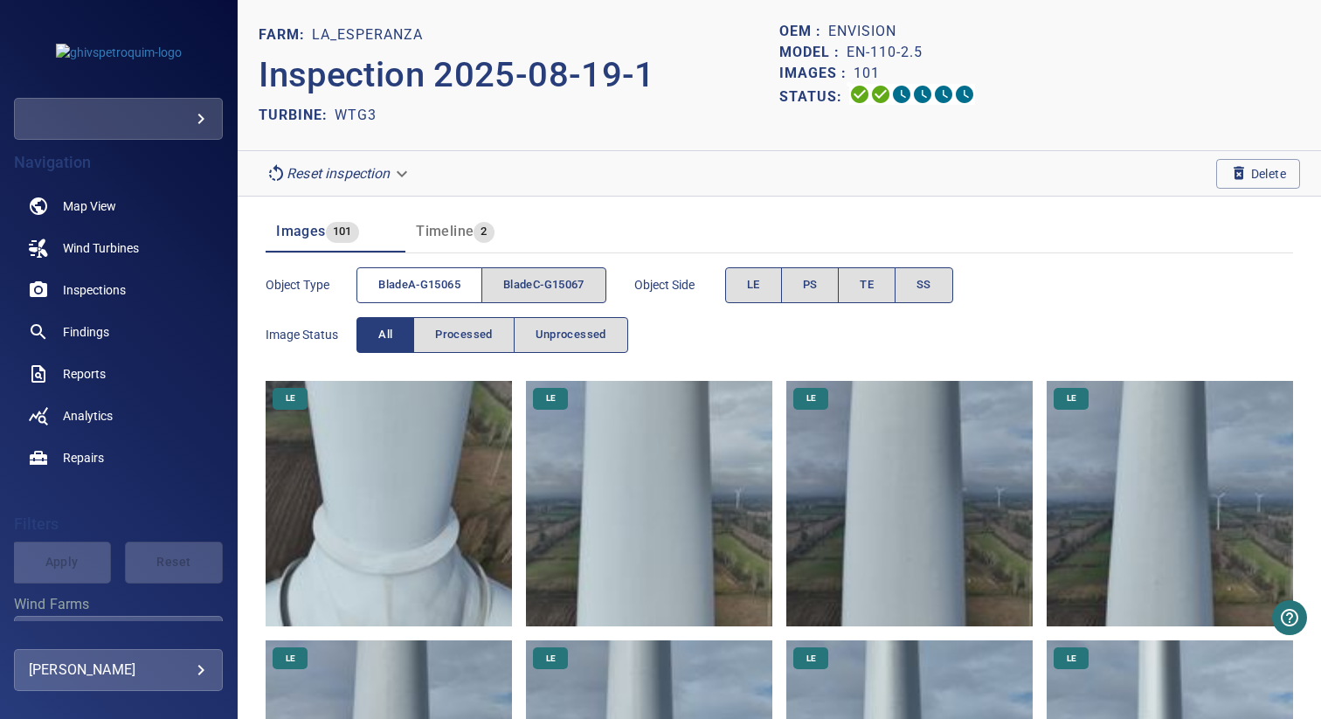
click at [424, 290] on span "bladeA-G15065" at bounding box center [419, 285] width 82 height 20
click at [548, 287] on span "bladeC-G15067" at bounding box center [543, 285] width 81 height 20
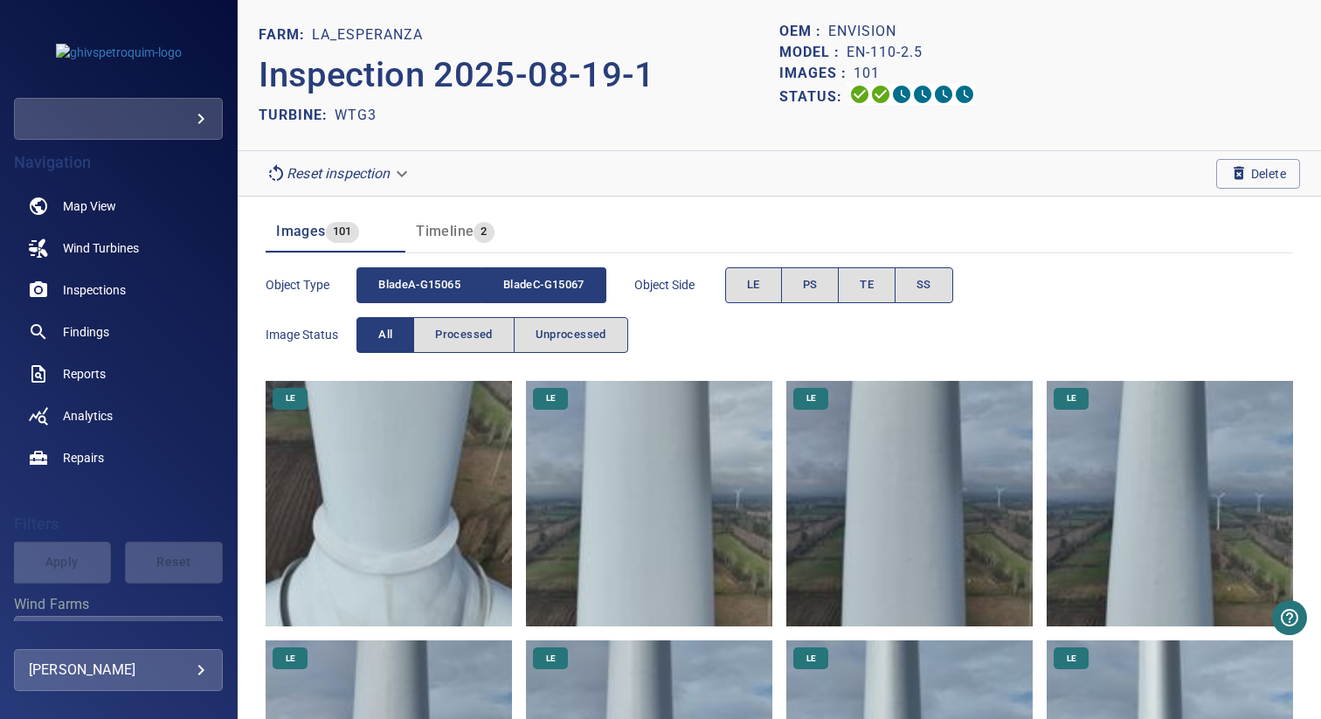
click at [462, 287] on button "bladeA-G15065" at bounding box center [419, 285] width 126 height 36
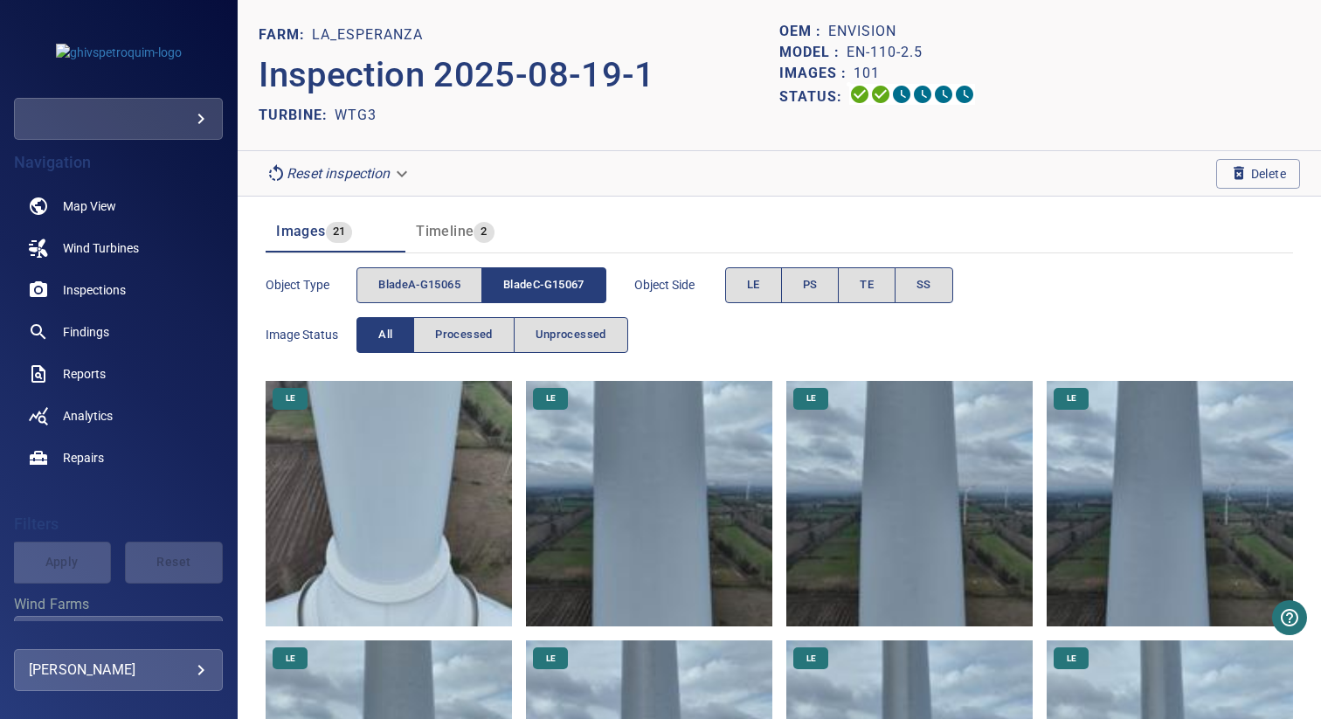
click at [553, 277] on span "bladeC-G15067" at bounding box center [543, 285] width 81 height 20
